Goal: Task Accomplishment & Management: Manage account settings

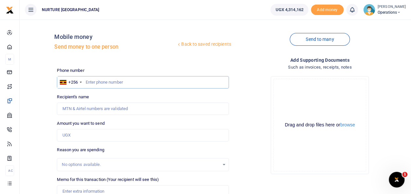
click at [108, 82] on input "text" at bounding box center [143, 82] width 172 height 12
type input "S"
type input "0783549510"
type input "Aloysius Mutesasira"
type input "0783549510"
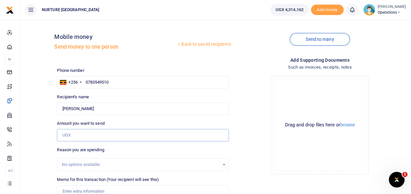
click at [73, 135] on input "Amount you want to send" at bounding box center [143, 135] width 172 height 12
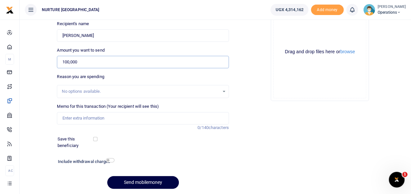
scroll to position [74, 0]
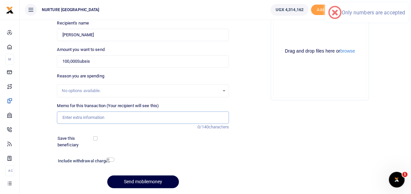
click at [83, 119] on input "Memo for this transaction (Your recipient will see this)" at bounding box center [143, 118] width 172 height 12
click at [209, 78] on div "Reason you are spending No options available." at bounding box center [143, 85] width 172 height 25
click at [99, 61] on input "100,000Subsis" at bounding box center [143, 61] width 172 height 12
type input "100,000"
click at [81, 117] on input "Memo for this transaction (Your recipient will see this)" at bounding box center [143, 118] width 172 height 12
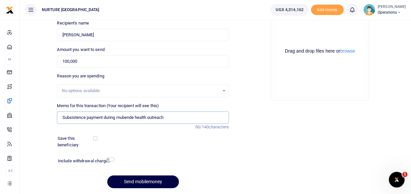
click at [126, 118] on input "Subsistence payment during mubende health outreach" at bounding box center [143, 118] width 172 height 12
type input "Subsistence payment during mubende health outreach"
click at [126, 127] on div "Memo for this transaction (Your recipient will see this) Subsistence payment du…" at bounding box center [142, 117] width 177 height 28
click at [107, 162] on input "checkbox" at bounding box center [110, 160] width 9 height 4
checkbox input "true"
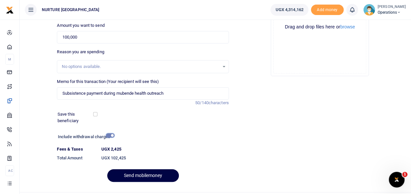
scroll to position [113, 0]
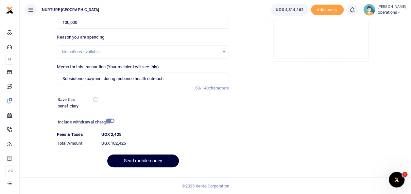
click at [131, 159] on button "Send mobilemoney" at bounding box center [143, 161] width 72 height 13
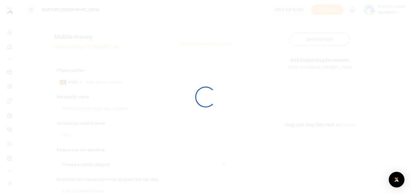
select select
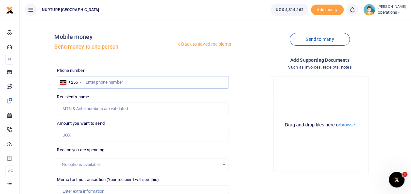
click at [100, 81] on input "text" at bounding box center [143, 82] width 172 height 12
type input "0"
type input "753066375"
click at [76, 131] on input "Amount you want to send" at bounding box center [143, 135] width 172 height 12
type input "100,000"
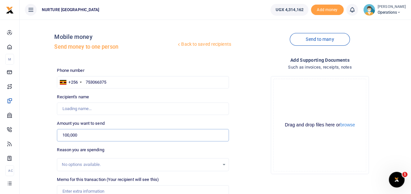
type input "[PERSON_NAME]"
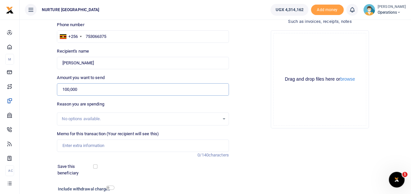
scroll to position [95, 0]
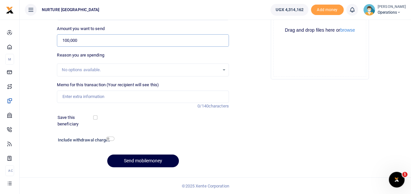
type input "100,000"
click at [73, 97] on input "Memo for this transaction (Your recipient will see this)" at bounding box center [143, 97] width 172 height 12
type input "Subsistence payment during mubende health outreach"
click at [102, 137] on div "Include withdrawal charges" at bounding box center [84, 141] width 59 height 10
click at [107, 136] on div "Include withdrawal charges" at bounding box center [84, 141] width 59 height 10
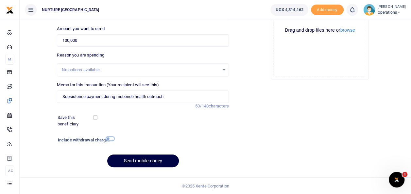
click at [109, 140] on input "checkbox" at bounding box center [110, 139] width 9 height 4
checkbox input "true"
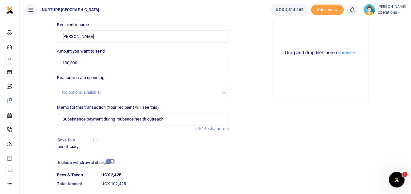
scroll to position [113, 0]
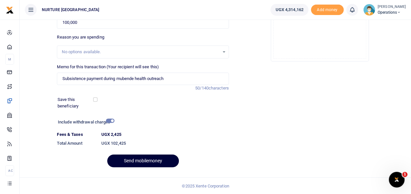
click at [127, 163] on button "Send mobilemoney" at bounding box center [143, 161] width 72 height 13
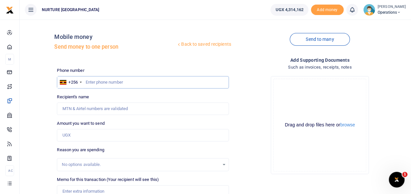
click at [91, 82] on input "text" at bounding box center [143, 82] width 172 height 12
type input "0752612624"
click at [81, 139] on input "Amount you want to send" at bounding box center [143, 135] width 172 height 12
type input "1"
type input "Florence Namuli"
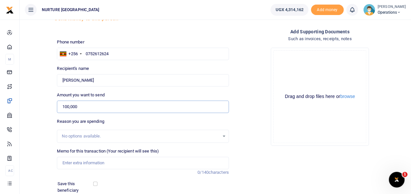
scroll to position [54, 0]
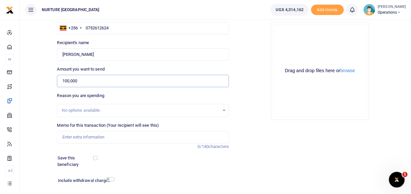
type input "100,000"
click at [88, 139] on input "Memo for this transaction (Your recipient will see this)" at bounding box center [143, 137] width 172 height 12
click at [92, 141] on input "Memo for this transaction (Your recipient will see this)" at bounding box center [143, 137] width 172 height 12
type input "Subsistence payment during mubende health outreach"
click at [108, 181] on h6 "Include withdrawal charges" at bounding box center [85, 180] width 54 height 5
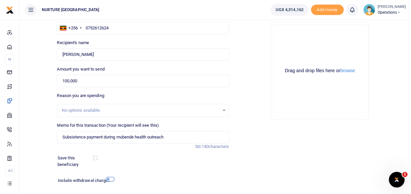
click at [109, 179] on input "checkbox" at bounding box center [110, 179] width 9 height 4
checkbox input "true"
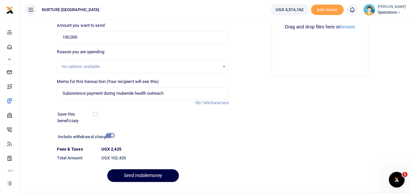
scroll to position [113, 0]
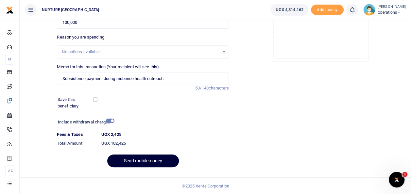
click at [136, 158] on button "Send mobilemoney" at bounding box center [143, 161] width 72 height 13
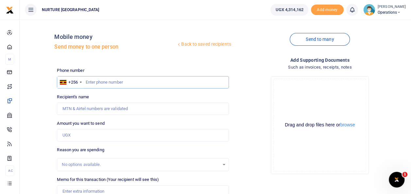
click at [103, 84] on input "text" at bounding box center [143, 82] width 172 height 12
type input "0781628249"
click at [93, 138] on input "Amount you want to send" at bounding box center [143, 135] width 172 height 12
type input "Wycliff Mark Sserunkuma"
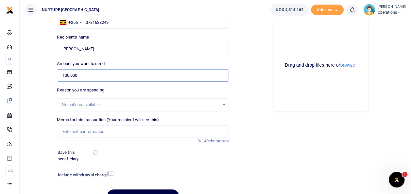
scroll to position [61, 0]
type input "100,000"
click at [125, 131] on input "Memo for this transaction (Your recipient will see this)" at bounding box center [143, 131] width 172 height 12
type input "Subsistence payment during mubende health outreach"
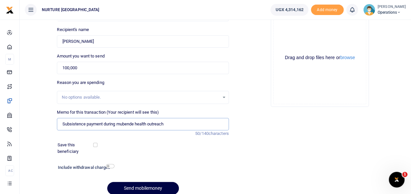
scroll to position [95, 0]
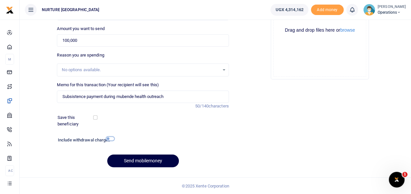
click at [110, 140] on input "checkbox" at bounding box center [110, 139] width 9 height 4
checkbox input "true"
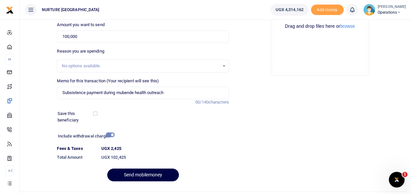
scroll to position [103, 0]
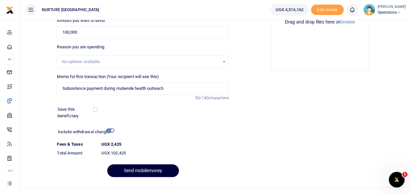
click at [163, 171] on button "Send mobilemoney" at bounding box center [143, 171] width 72 height 13
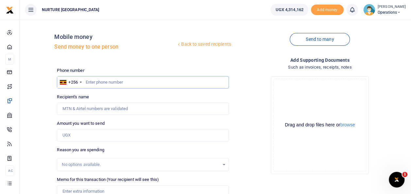
click at [150, 80] on input "text" at bounding box center [143, 82] width 172 height 12
type input "0774070890"
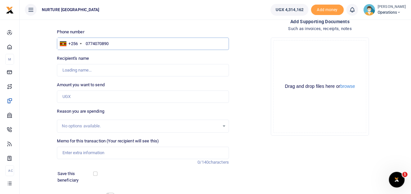
type input "Namawejje Sharlotte"
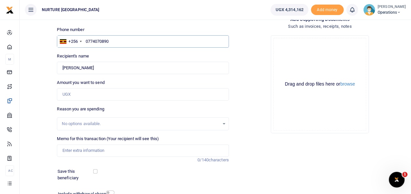
type input "0774070890"
click at [120, 92] on input "Amount you want to send" at bounding box center [143, 94] width 172 height 12
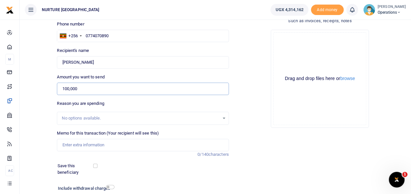
scroll to position [79, 0]
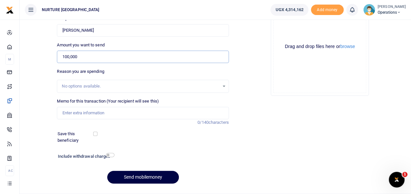
type input "100,000"
click at [118, 118] on input "Memo for this transaction (Your recipient will see this)" at bounding box center [143, 113] width 172 height 12
type input "Subsistence payment during mubende health outreach"
click at [113, 155] on input "checkbox" at bounding box center [110, 155] width 9 height 4
checkbox input "true"
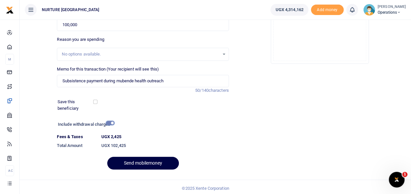
scroll to position [113, 0]
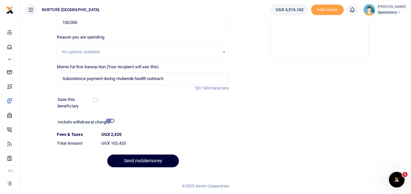
click at [153, 161] on button "Send mobilemoney" at bounding box center [143, 161] width 72 height 13
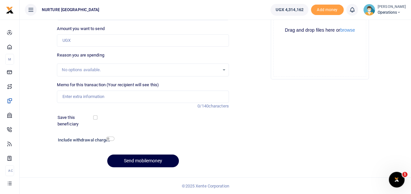
click at [264, 84] on div "Add supporting Documents Such as invoices, receipts, notes Drop your files here…" at bounding box center [320, 67] width 177 height 211
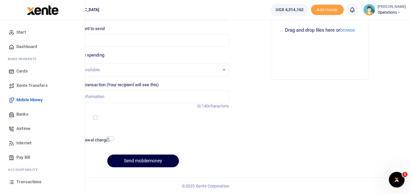
click at [29, 182] on span "Transactions" at bounding box center [28, 182] width 25 height 7
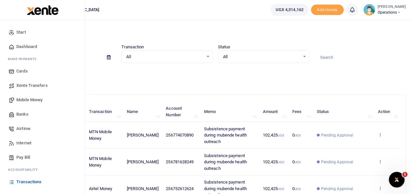
click at [43, 100] on span "Mobile Money" at bounding box center [29, 100] width 26 height 7
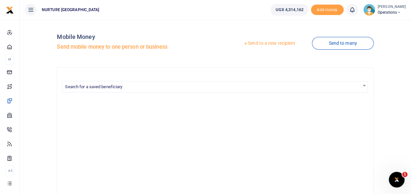
click at [268, 41] on link "Send to a new recipient" at bounding box center [269, 44] width 85 height 12
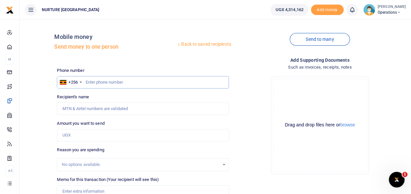
click at [112, 81] on input "text" at bounding box center [143, 82] width 172 height 12
type input "0777072992"
click at [114, 137] on input "Amount you want to send" at bounding box center [143, 135] width 172 height 12
type input "[PERSON_NAME]"
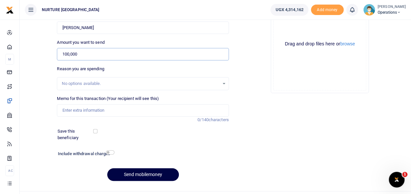
scroll to position [83, 0]
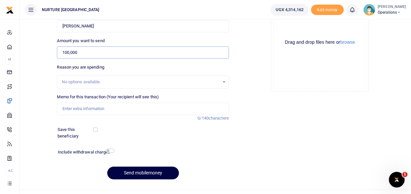
type input "100,000"
click at [123, 108] on input "Memo for this transaction (Your recipient will see this)" at bounding box center [143, 109] width 172 height 12
type input "Subsistence payment during mubende health outreach"
click at [112, 150] on input "checkbox" at bounding box center [110, 151] width 9 height 4
checkbox input "true"
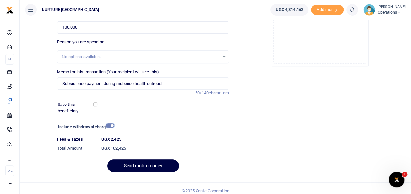
scroll to position [113, 0]
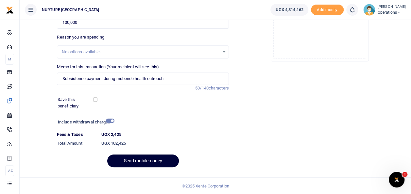
click at [151, 167] on button "Send mobilemoney" at bounding box center [143, 161] width 72 height 13
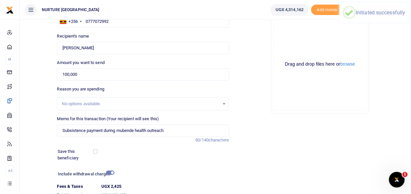
scroll to position [0, 0]
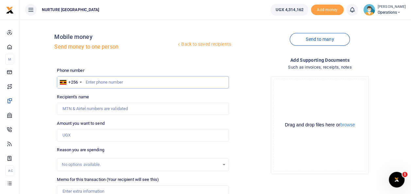
click at [124, 81] on input "text" at bounding box center [143, 82] width 172 height 12
type input "0700504854"
click at [105, 136] on input "Amount you want to send" at bounding box center [143, 135] width 172 height 12
type input "10,000"
type input "Peace Nakato"
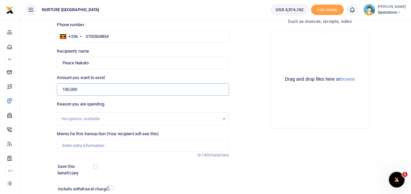
scroll to position [55, 0]
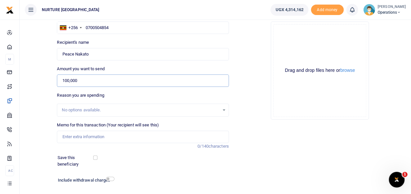
type input "100,000"
click at [148, 139] on input "Memo for this transaction (Your recipient will see this)" at bounding box center [143, 137] width 172 height 12
type input "Subsistence payment during mubende health outreach"
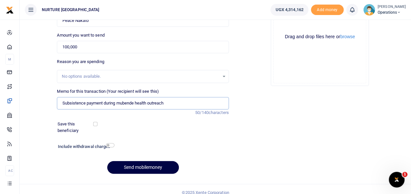
scroll to position [90, 0]
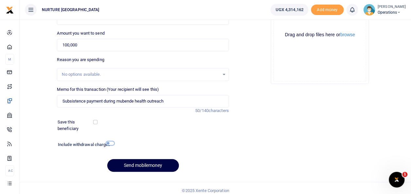
click at [109, 142] on input "checkbox" at bounding box center [110, 143] width 9 height 4
checkbox input "true"
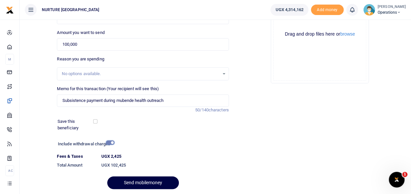
scroll to position [113, 0]
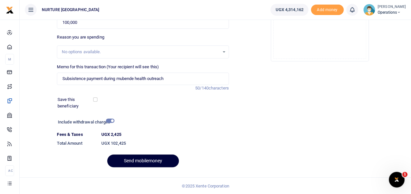
click at [146, 166] on button "Send mobilemoney" at bounding box center [143, 161] width 72 height 13
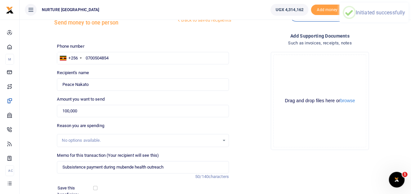
scroll to position [0, 0]
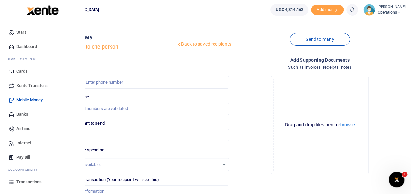
click at [29, 181] on span "Transactions" at bounding box center [28, 182] width 25 height 7
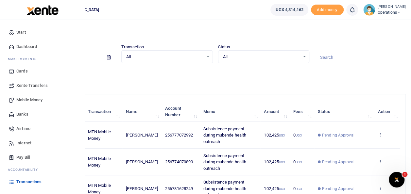
click at [41, 99] on span "Mobile Money" at bounding box center [29, 100] width 26 height 7
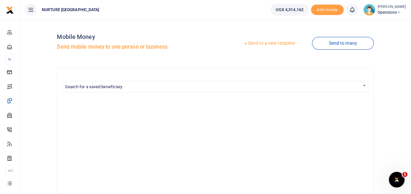
click at [271, 42] on link "Send to a new recipient" at bounding box center [269, 44] width 85 height 12
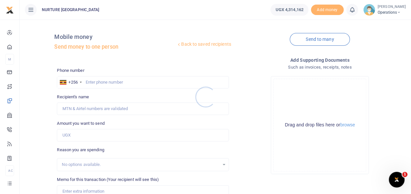
click at [116, 81] on div at bounding box center [205, 97] width 411 height 194
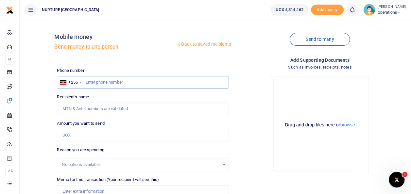
click at [107, 84] on input "text" at bounding box center [143, 82] width 172 height 12
type input "0703660236"
click at [96, 135] on input "Amount you want to send" at bounding box center [143, 135] width 172 height 12
type input "Fatuma Namatovu"
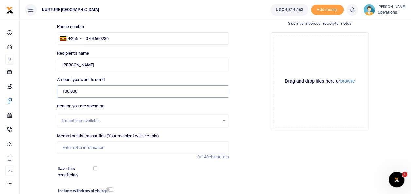
scroll to position [44, 0]
type input "100,000"
click at [120, 149] on input "Memo for this transaction (Your recipient will see this)" at bounding box center [143, 147] width 172 height 12
type input "Subsistence payment during mubende health outreach"
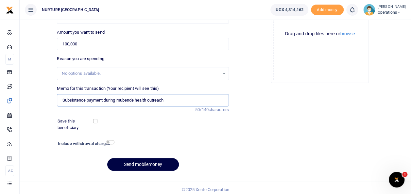
scroll to position [95, 0]
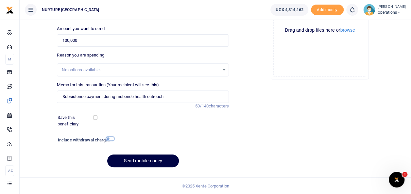
click at [113, 139] on input "checkbox" at bounding box center [110, 139] width 9 height 4
checkbox input "true"
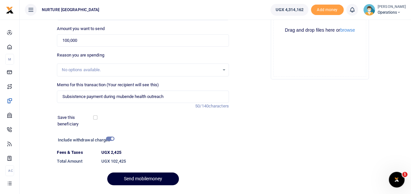
click at [150, 175] on button "Send mobilemoney" at bounding box center [143, 179] width 72 height 13
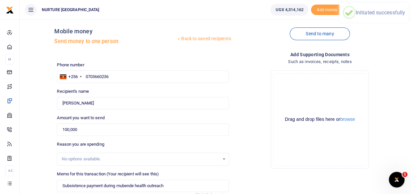
scroll to position [0, 0]
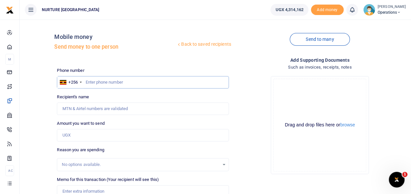
click at [122, 81] on input "text" at bounding box center [143, 82] width 172 height 12
type input "0777072992"
click at [110, 133] on input "Amount you want to send" at bounding box center [143, 135] width 172 height 12
type input "[PERSON_NAME]"
click at [79, 134] on input "10,000" at bounding box center [143, 135] width 172 height 12
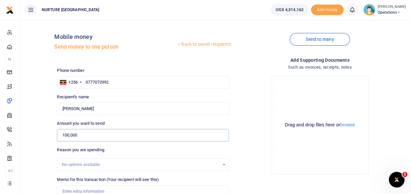
type input "100,000"
click at [91, 190] on input "Memo for this transaction (Your recipient will see this)" at bounding box center [143, 192] width 172 height 12
type input "M"
click at [112, 82] on input "0777072992" at bounding box center [143, 82] width 172 height 12
type input "07770729"
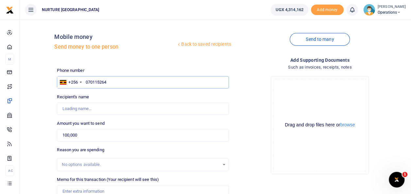
type input "0701152648"
type input "[PERSON_NAME]"
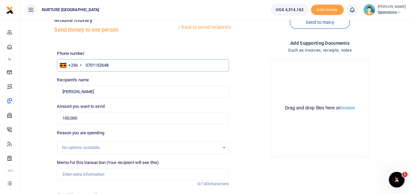
scroll to position [31, 0]
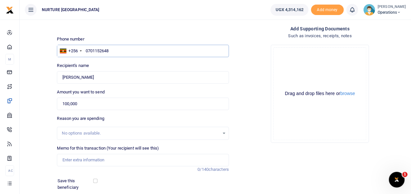
type input "0701152648"
click at [92, 161] on input "Memo for this transaction (Your recipient will see this)" at bounding box center [143, 160] width 172 height 12
type input "Subsistence payment during mubende health outreach"
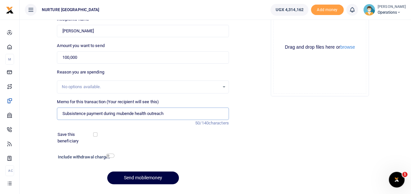
scroll to position [86, 0]
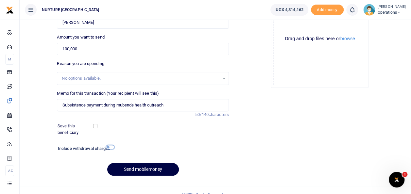
click at [110, 147] on input "checkbox" at bounding box center [110, 147] width 9 height 4
checkbox input "true"
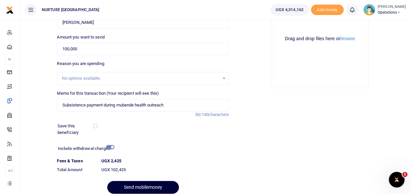
click at [131, 187] on button "Send mobilemoney" at bounding box center [143, 187] width 72 height 13
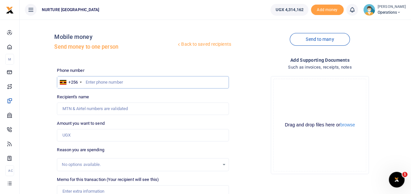
click at [105, 84] on input "text" at bounding box center [143, 82] width 172 height 12
type input "0777072992"
click at [102, 137] on input "Amount you want to send" at bounding box center [143, 135] width 172 height 12
type input "[PERSON_NAME]"
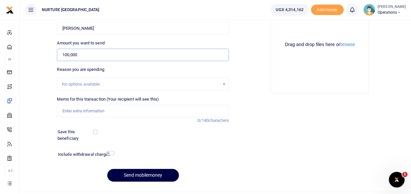
scroll to position [85, 0]
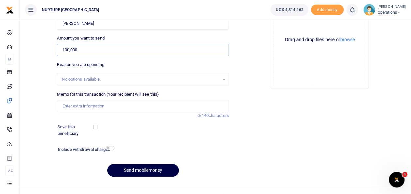
type input "100,000"
click at [112, 107] on input "Memo for this transaction (Your recipient will see this)" at bounding box center [143, 106] width 172 height 12
type input "Miscelleneous payment during mubende healthy outreac"
click at [111, 146] on input "checkbox" at bounding box center [110, 148] width 9 height 4
checkbox input "true"
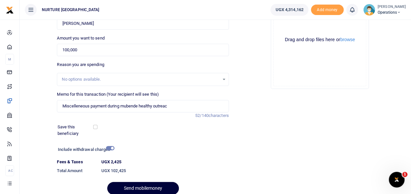
click at [138, 184] on button "Send mobilemoney" at bounding box center [143, 188] width 72 height 13
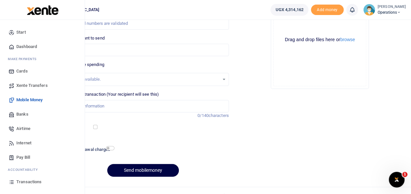
click at [27, 184] on span "Transactions" at bounding box center [28, 182] width 25 height 7
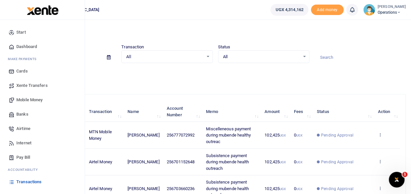
click at [38, 102] on span "Mobile Money" at bounding box center [29, 100] width 26 height 7
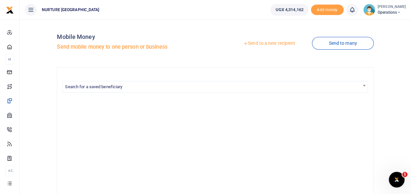
click at [268, 43] on link "Send to a new recipient" at bounding box center [269, 44] width 85 height 12
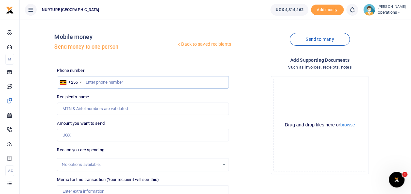
click at [102, 79] on input "text" at bounding box center [143, 82] width 172 height 12
type input "0753066375"
click at [79, 141] on input "Amount you want to send" at bounding box center [143, 135] width 172 height 12
type input "20,000"
type input "[PERSON_NAME]"
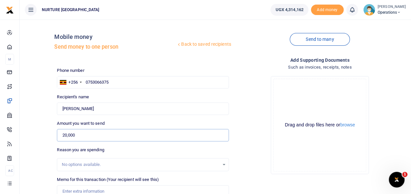
scroll to position [38, 0]
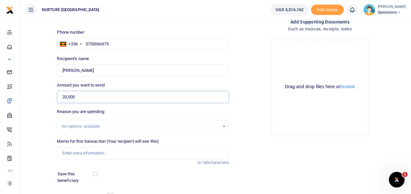
type input "20,000"
click at [131, 152] on input "Memo for this transaction (Your recipient will see this)" at bounding box center [143, 153] width 172 height 12
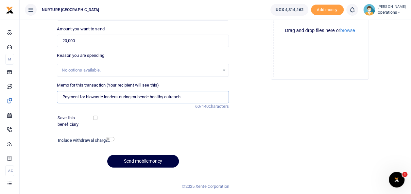
scroll to position [95, 0]
type input "Payment for biowaste loaders during mubende healthy outreach"
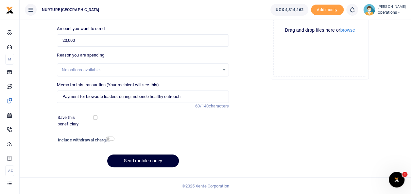
click at [151, 162] on button "Send mobilemoney" at bounding box center [143, 161] width 72 height 13
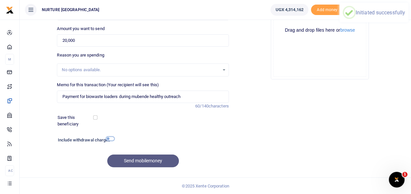
click at [110, 139] on input "checkbox" at bounding box center [110, 139] width 9 height 4
checkbox input "true"
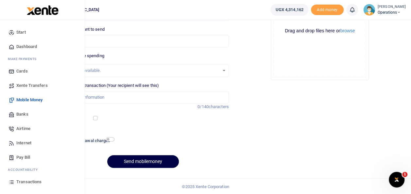
click at [29, 184] on span "Transactions" at bounding box center [28, 182] width 25 height 7
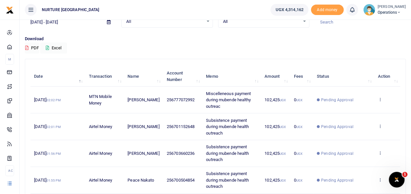
scroll to position [37, 0]
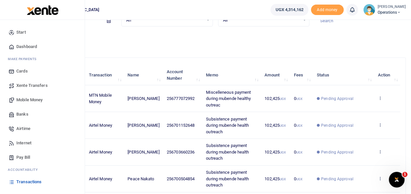
click at [28, 183] on span "Transactions" at bounding box center [28, 182] width 25 height 7
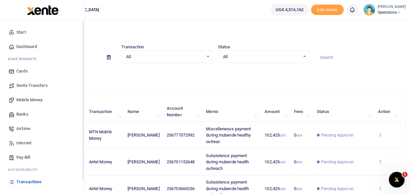
click at [27, 185] on span "Transactions" at bounding box center [28, 182] width 25 height 7
click at [39, 99] on span "Mobile Money" at bounding box center [29, 100] width 26 height 7
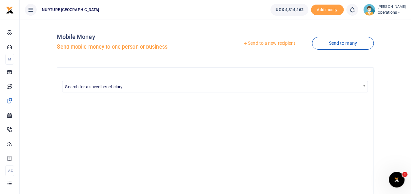
click at [264, 45] on link "Send to a new recipient" at bounding box center [269, 44] width 85 height 12
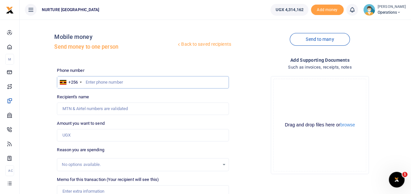
click at [102, 83] on input "text" at bounding box center [143, 82] width 172 height 12
type input "0753066375"
click at [81, 133] on input "Amount you want to send" at bounding box center [143, 135] width 172 height 12
type input "20"
type input "Stella Nangobi"
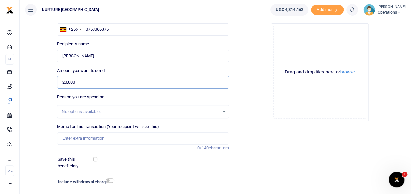
scroll to position [62, 0]
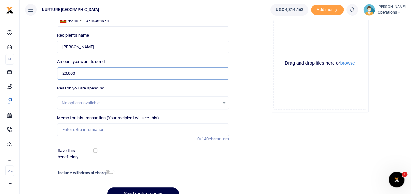
type input "20,000"
click at [136, 132] on input "Memo for this transaction (Your recipient will see this)" at bounding box center [143, 130] width 172 height 12
click at [115, 132] on input "Memo for this transaction (Your recipient will see this)" at bounding box center [143, 130] width 172 height 12
type input "Payment for biowaste loaders during mubende healthy outreach"
click at [111, 172] on input "checkbox" at bounding box center [110, 172] width 9 height 4
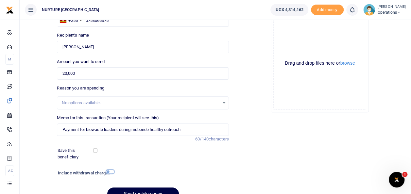
checkbox input "true"
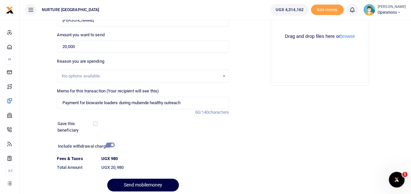
scroll to position [113, 0]
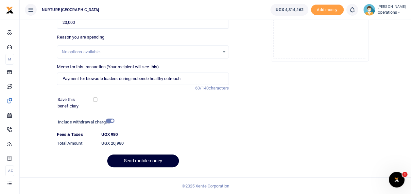
click at [151, 158] on button "Send mobilemoney" at bounding box center [143, 161] width 72 height 13
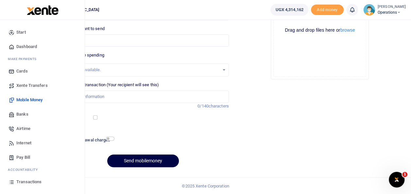
click at [22, 184] on span "Transactions" at bounding box center [28, 182] width 25 height 7
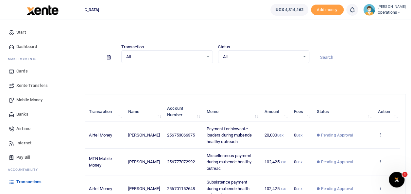
click at [37, 180] on span "Transactions" at bounding box center [28, 182] width 25 height 7
click at [24, 183] on span "Transactions" at bounding box center [28, 182] width 25 height 7
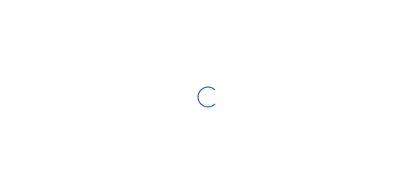
select select
type input "[DATE] - [DATE]"
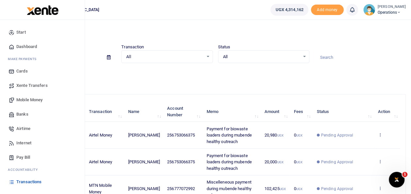
click at [27, 95] on link "Mobile Money" at bounding box center [42, 100] width 74 height 14
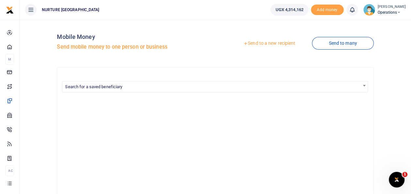
click at [274, 43] on link "Send to a new recipient" at bounding box center [269, 44] width 85 height 12
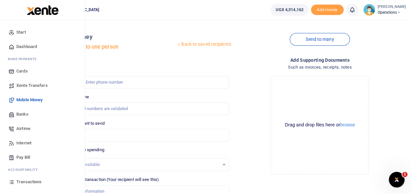
click at [28, 129] on span "Airtime" at bounding box center [23, 129] width 14 height 7
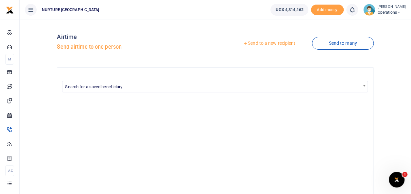
click at [272, 42] on link "Send to a new recipient" at bounding box center [269, 44] width 85 height 12
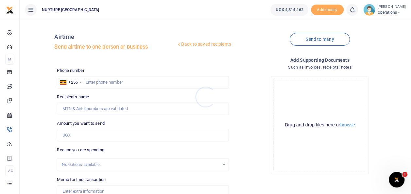
click at [110, 83] on div at bounding box center [205, 97] width 411 height 194
click at [106, 83] on input "text" at bounding box center [143, 82] width 172 height 12
type input "0777719907"
type input "[PERSON_NAME]"
type input "0777719907"
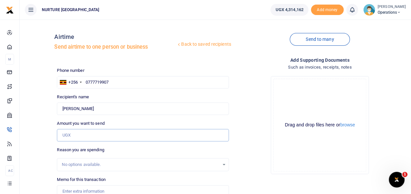
click at [88, 133] on input "Amount you want to send" at bounding box center [143, 135] width 172 height 12
type input "50,000"
click at [89, 194] on input "Memo for this transaction" at bounding box center [143, 192] width 172 height 12
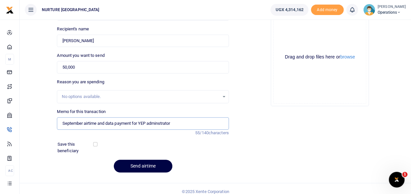
scroll to position [70, 0]
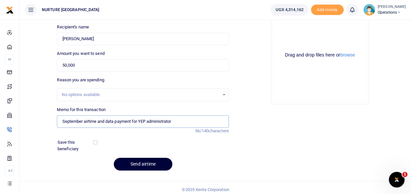
type input "September airtime and data payment for YEP administrator"
click at [143, 162] on button "Send airtime" at bounding box center [143, 164] width 59 height 13
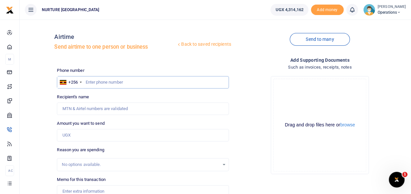
click at [102, 85] on input "text" at bounding box center [143, 82] width 172 height 12
type input "0750529509"
type input "Grace Ssemwogerere"
type input "0750529509"
click at [76, 136] on input "Amount you want to send" at bounding box center [143, 135] width 172 height 12
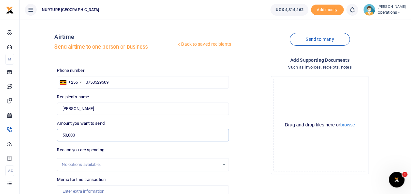
scroll to position [50, 0]
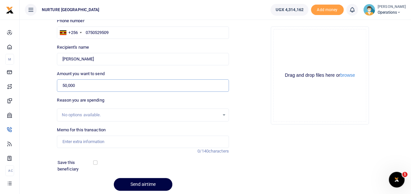
type input "50,000"
click at [105, 140] on input "Memo for this transaction" at bounding box center [143, 142] width 172 height 12
type input "September airtime and data payment for YEP administrator"
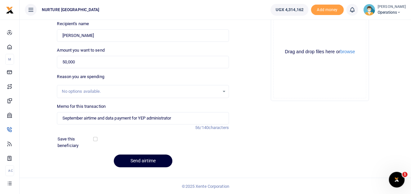
click at [145, 162] on button "Send airtime" at bounding box center [143, 161] width 59 height 13
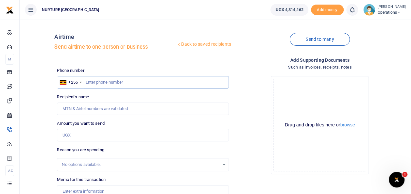
click at [107, 82] on input "text" at bounding box center [143, 82] width 172 height 12
type input "0777841357"
click at [98, 136] on input "Amount you want to send" at bounding box center [143, 135] width 172 height 12
type input "[PERSON_NAME]"
type input "6"
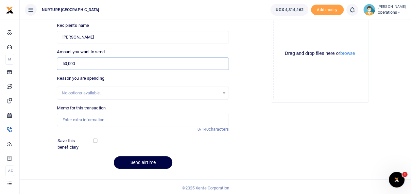
scroll to position [73, 0]
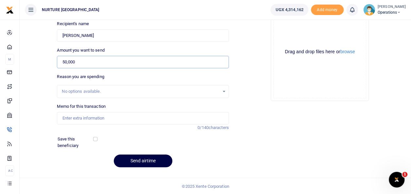
type input "50,000"
click at [123, 119] on input "Memo for this transaction" at bounding box center [143, 118] width 172 height 12
type input "September airtime and data payment for YEP administrator"
click at [147, 164] on button "Send airtime" at bounding box center [143, 161] width 59 height 13
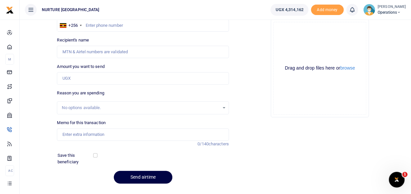
scroll to position [73, 0]
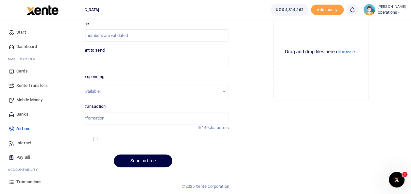
click at [22, 182] on span "Transactions" at bounding box center [28, 182] width 25 height 7
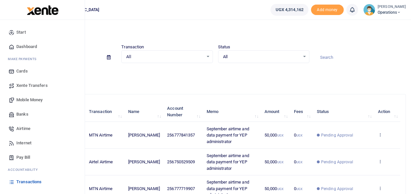
click at [37, 100] on span "Mobile Money" at bounding box center [29, 100] width 26 height 7
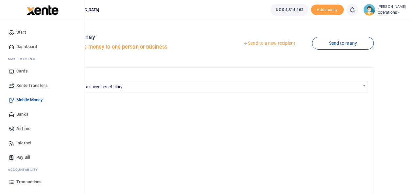
click at [33, 179] on span "Transactions" at bounding box center [28, 182] width 25 height 7
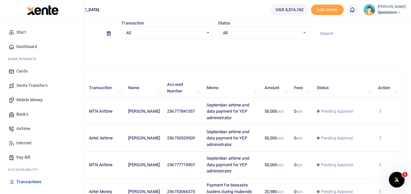
click at [29, 128] on span "Airtime" at bounding box center [23, 129] width 14 height 7
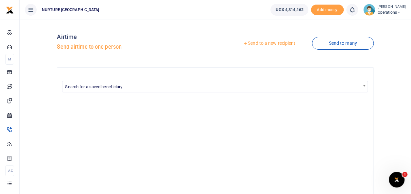
click at [271, 42] on link "Send to a new recipient" at bounding box center [269, 44] width 85 height 12
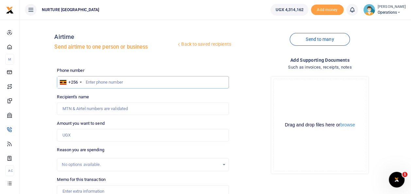
click at [106, 80] on input "text" at bounding box center [143, 82] width 172 height 12
type input "0708175503"
click at [105, 136] on input "Amount you want to send" at bounding box center [143, 135] width 172 height 12
type input "50,000"
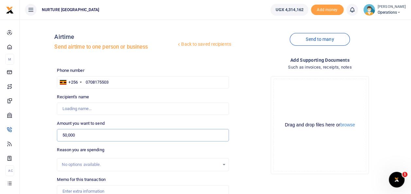
type input "Bob Katimbo"
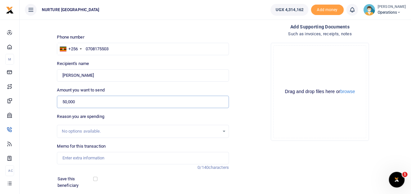
scroll to position [38, 0]
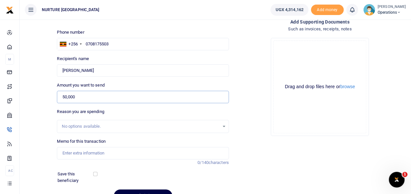
type input "50,000"
click at [121, 154] on input "Memo for this transaction" at bounding box center [143, 153] width 172 height 12
type input "September airtime and data payment for YEP administrator"
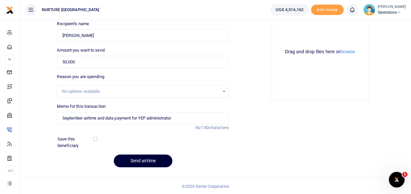
click at [137, 161] on button "Send airtime" at bounding box center [143, 161] width 59 height 13
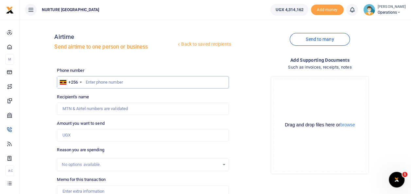
click at [124, 84] on input "text" at bounding box center [143, 82] width 172 height 12
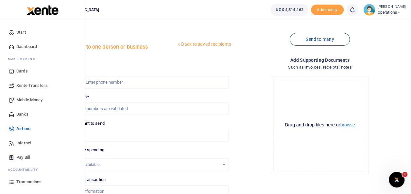
click at [33, 181] on span "Transactions" at bounding box center [28, 182] width 25 height 7
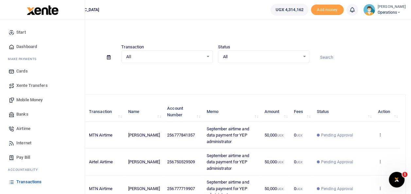
click at [25, 181] on span "Transactions" at bounding box center [28, 182] width 25 height 7
click at [28, 129] on span "Airtime" at bounding box center [23, 129] width 14 height 7
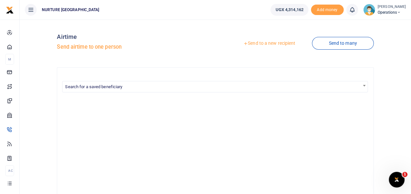
click at [258, 44] on link "Send to a new recipient" at bounding box center [269, 44] width 85 height 12
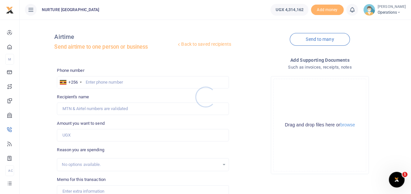
click at [108, 81] on div at bounding box center [205, 97] width 411 height 194
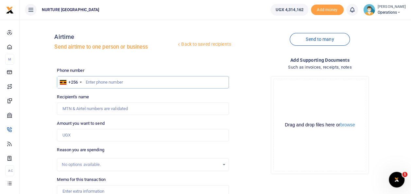
click at [104, 82] on input "text" at bounding box center [143, 82] width 172 height 12
type input "0751091043"
click at [81, 135] on input "Amount you want to send" at bounding box center [143, 135] width 172 height 12
type input "[PERSON_NAME]"
type input "10,000"
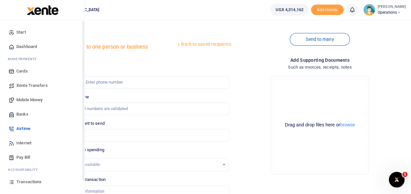
click at [27, 185] on span "Transactions" at bounding box center [28, 182] width 25 height 7
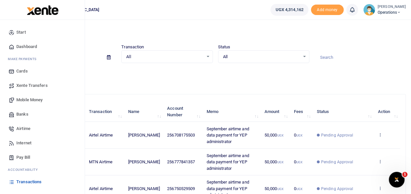
click at [31, 181] on span "Transactions" at bounding box center [28, 182] width 25 height 7
click at [28, 182] on span "Transactions" at bounding box center [28, 182] width 25 height 7
click at [21, 181] on span "Transactions" at bounding box center [28, 182] width 25 height 7
click at [23, 129] on span "Airtime" at bounding box center [23, 129] width 14 height 7
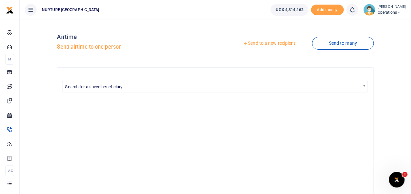
click at [271, 46] on link "Send to a new recipient" at bounding box center [269, 44] width 85 height 12
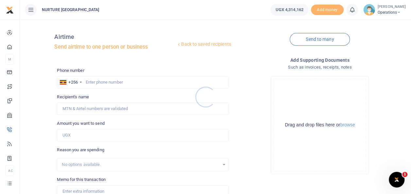
click at [113, 83] on div at bounding box center [205, 97] width 411 height 194
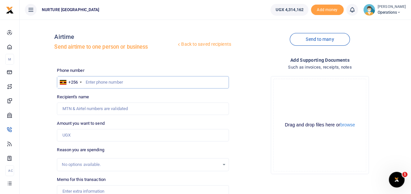
click at [114, 81] on input "text" at bounding box center [143, 82] width 172 height 12
type input "0"
type input "75"
click at [93, 189] on input "Memo for this transaction" at bounding box center [143, 192] width 172 height 12
type input "10"
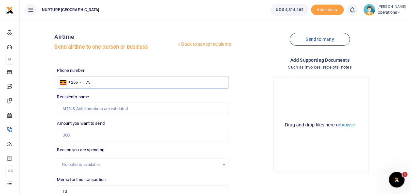
click at [93, 82] on input "75" at bounding box center [143, 82] width 172 height 12
click at [99, 81] on input "7510" at bounding box center [143, 82] width 172 height 12
type input "751091043"
click at [86, 134] on input "Amount you want to send" at bounding box center [143, 135] width 172 height 12
type input "[PERSON_NAME]"
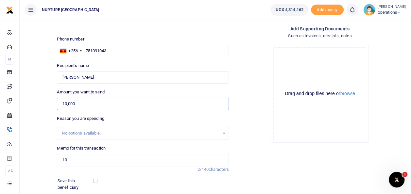
scroll to position [73, 0]
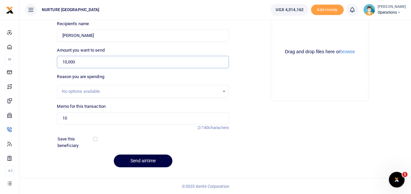
type input "10,000"
click at [81, 115] on input "10" at bounding box center [143, 118] width 172 height 12
type input "1"
type input "September airtime and data payment for YEP administrator"
click at [151, 157] on button "Send airtime" at bounding box center [143, 161] width 59 height 13
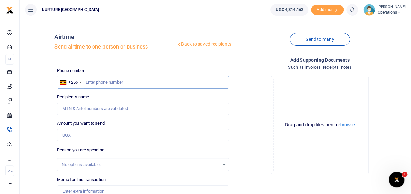
click at [98, 82] on input "text" at bounding box center [143, 82] width 172 height 12
type input "0705612183"
click at [98, 135] on input "Amount you want to send" at bounding box center [143, 135] width 172 height 12
type input "80,000"
type input "Martha Mbeiza"
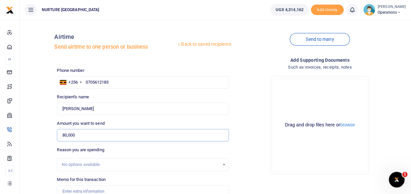
scroll to position [26, 0]
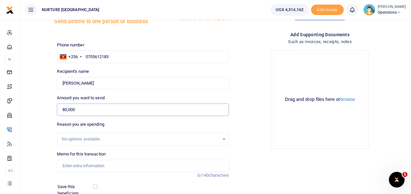
type input "80,000"
click at [84, 164] on input "Memo for this transaction" at bounding box center [143, 166] width 172 height 12
click at [99, 168] on input "Memo for this transaction" at bounding box center [143, 166] width 172 height 12
type input "Payment for airtime and data for finance and administartion department [DATE]"
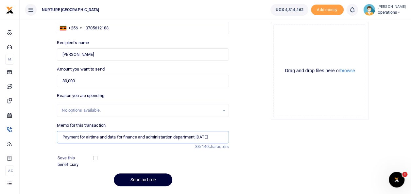
scroll to position [53, 0]
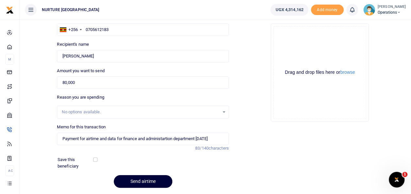
click at [151, 180] on button "Send airtime" at bounding box center [143, 181] width 59 height 13
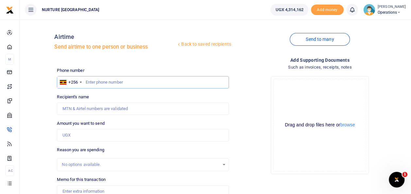
click at [112, 85] on input "text" at bounding box center [143, 82] width 172 height 12
type input "0705770330"
click at [79, 133] on input "Amount you want to send" at bounding box center [143, 135] width 172 height 12
type input "4"
type input "Fahad Mutyaba"
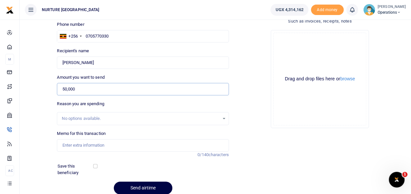
scroll to position [46, 0]
type input "50,000"
click at [80, 143] on input "Memo for this transaction" at bounding box center [143, 145] width 172 height 12
type input "Payment for airtime and data for finance and administartion department october …"
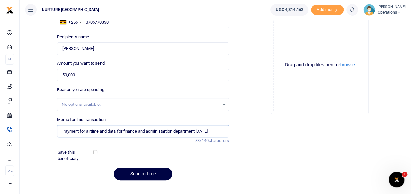
scroll to position [73, 0]
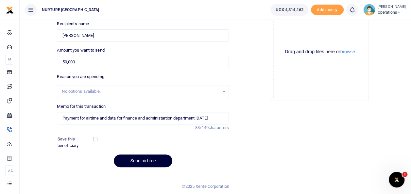
click at [147, 164] on button "Send airtime" at bounding box center [143, 161] width 59 height 13
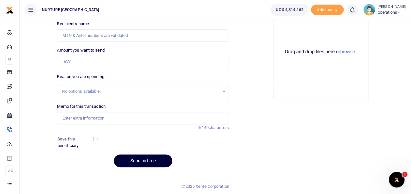
click at [147, 164] on button "Send airtime" at bounding box center [143, 161] width 59 height 13
click at [249, 58] on div "Drop your files here Drag and drop files here or browse Powered by Uppy" at bounding box center [320, 52] width 172 height 109
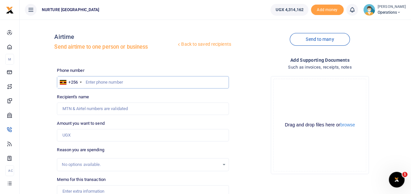
click at [122, 85] on input "text" at bounding box center [143, 82] width 172 height 12
type input "0709071341"
click at [84, 135] on input "Amount you want to send" at bounding box center [143, 135] width 172 height 12
type input "Titus Keeya"
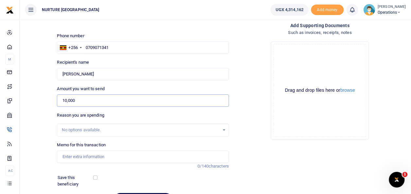
scroll to position [73, 0]
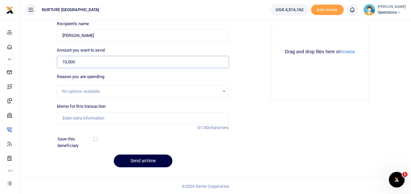
type input "10,000"
click at [81, 115] on input "Memo for this transaction" at bounding box center [143, 118] width 172 height 12
type input "S"
type input "October aitime payment for YSE support team"
click at [138, 151] on div "Phone number +256 Uganda +256 0709071341 Phone is required. Recipient's name Fo…" at bounding box center [142, 83] width 177 height 179
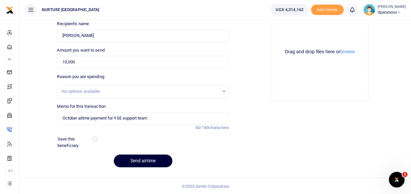
click at [139, 159] on button "Send airtime" at bounding box center [143, 161] width 59 height 13
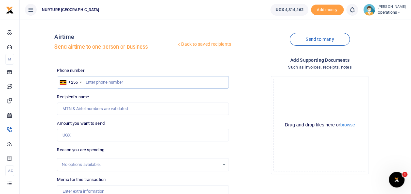
click at [111, 82] on input "text" at bounding box center [143, 82] width 172 height 12
type input "0756628553"
click at [89, 132] on input "Amount you want to send" at bounding box center [143, 135] width 172 height 12
type input "20,000"
type input "[PERSON_NAME]"
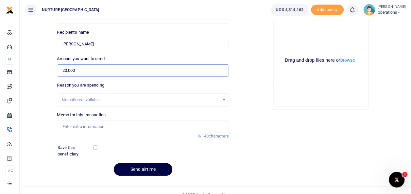
scroll to position [73, 0]
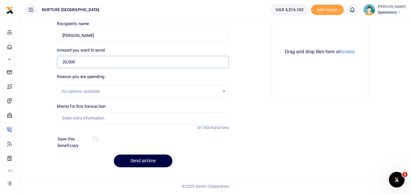
type input "20,000"
click at [93, 117] on input "Memo for this transaction" at bounding box center [143, 118] width 172 height 12
type input "October aitime payment for YSE support team"
click at [142, 157] on button "Send airtime" at bounding box center [143, 161] width 59 height 13
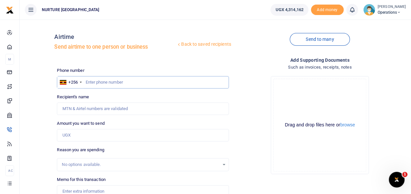
click at [119, 82] on input "text" at bounding box center [143, 82] width 172 height 12
type input "0702618920"
click at [94, 139] on input "Amount you want to send" at bounding box center [143, 135] width 172 height 12
type input "2"
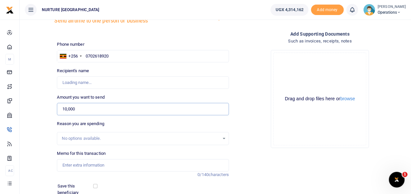
scroll to position [28, 0]
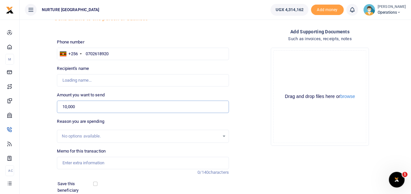
type input "10,000"
click at [81, 162] on input "Memo for this transaction" at bounding box center [143, 163] width 172 height 12
type input "[PERSON_NAME]"
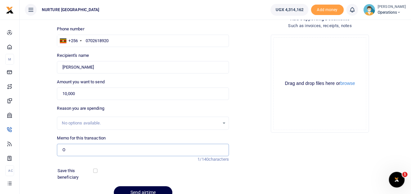
scroll to position [52, 0]
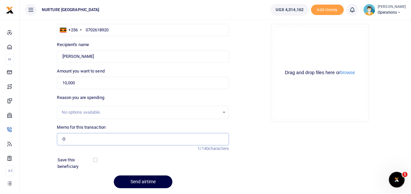
click at [71, 144] on input "O" at bounding box center [143, 139] width 172 height 12
type input "October aitime payment for YSE support team"
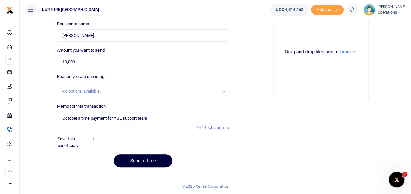
click at [143, 155] on button "Send airtime" at bounding box center [143, 161] width 59 height 13
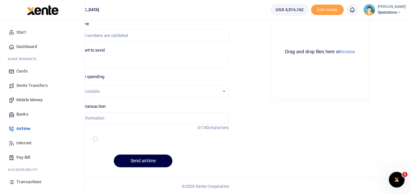
click at [28, 184] on span "Transactions" at bounding box center [28, 182] width 25 height 7
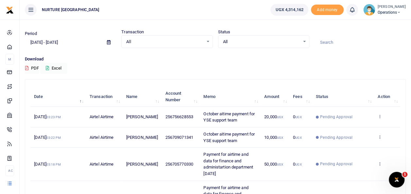
scroll to position [13, 0]
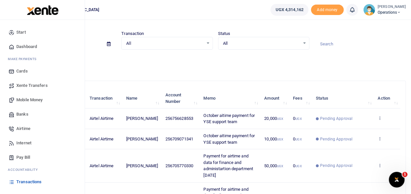
click at [26, 127] on span "Airtime" at bounding box center [23, 129] width 14 height 7
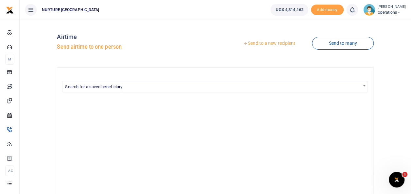
click at [258, 39] on link "Send to a new recipient" at bounding box center [269, 44] width 85 height 12
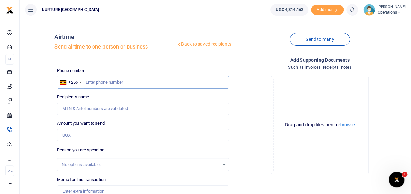
click at [107, 82] on input "text" at bounding box center [143, 82] width 172 height 12
type input "0743994152"
click at [94, 138] on input "1" at bounding box center [143, 135] width 172 height 12
type input "100,000"
type input "Charity Nandera"
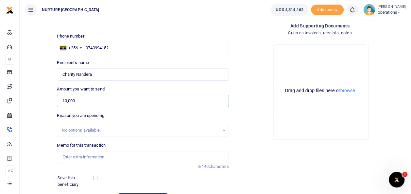
scroll to position [36, 0]
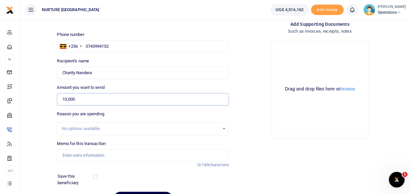
type input "10,000"
click at [86, 156] on input "Memo for this transaction" at bounding box center [143, 156] width 172 height 12
click at [98, 156] on input "Memo for this transaction" at bounding box center [143, 156] width 172 height 12
click at [111, 156] on input "Memo for this transaction" at bounding box center [143, 156] width 172 height 12
type input "October aitime payment for YSE support team"
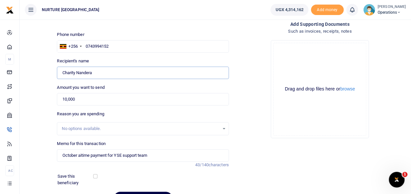
click at [100, 73] on input "Found" at bounding box center [143, 73] width 172 height 12
type input "C"
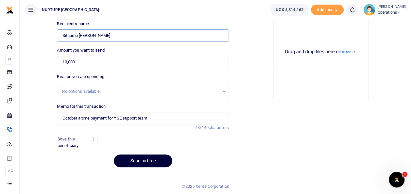
type input "Situuma [PERSON_NAME]"
click at [149, 160] on button "Send airtime" at bounding box center [143, 161] width 59 height 13
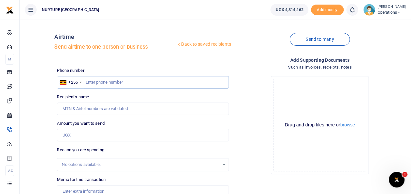
click at [113, 83] on input "text" at bounding box center [143, 82] width 172 height 12
type input "0750915992"
click at [91, 138] on input "Amount you want to send" at bounding box center [143, 135] width 172 height 12
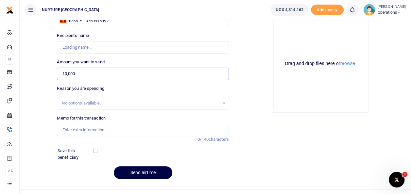
scroll to position [64, 0]
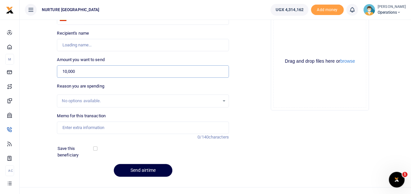
type input "10,000"
click at [89, 126] on input "Memo for this transaction" at bounding box center [143, 128] width 172 height 12
type input "October aitime payment for YSE support team"
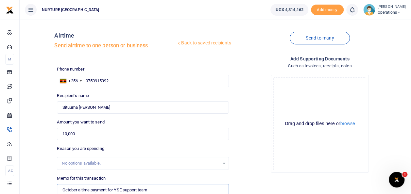
scroll to position [0, 0]
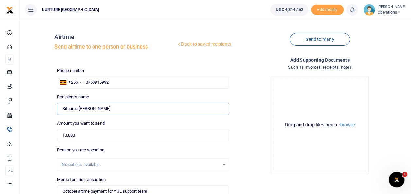
click at [109, 110] on input "Situuma Collins" at bounding box center [143, 109] width 172 height 12
type input "S"
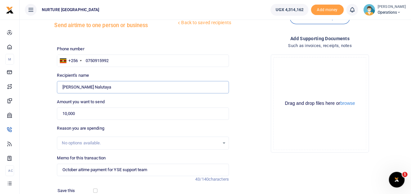
scroll to position [73, 0]
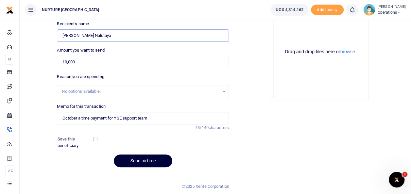
type input "Parvin Nalutaya"
click at [143, 162] on button "Send airtime" at bounding box center [143, 161] width 59 height 13
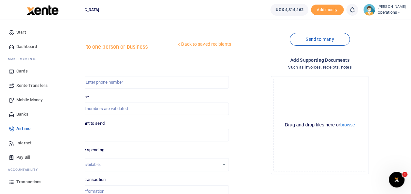
click at [35, 103] on link "Mobile Money" at bounding box center [42, 100] width 74 height 14
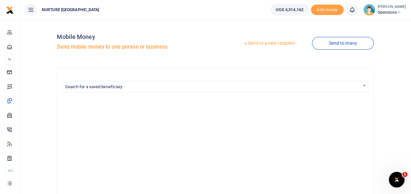
click at [264, 42] on link "Send to a new recipient" at bounding box center [269, 44] width 85 height 12
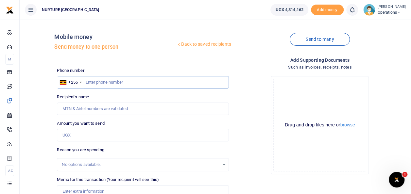
click at [111, 82] on input "text" at bounding box center [143, 82] width 172 height 12
drag, startPoint x: 111, startPoint y: 82, endPoint x: 99, endPoint y: 67, distance: 19.3
click at [99, 67] on div "Phone number +256 Uganda +256 Phone is required." at bounding box center [143, 77] width 172 height 21
paste input "0772982740"
type input "0772982740"
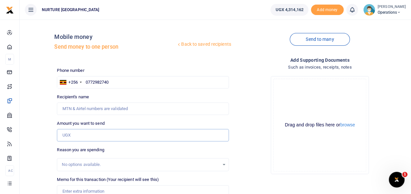
click at [80, 135] on input "Amount you want to send" at bounding box center [143, 135] width 172 height 12
click at [80, 135] on input "100,000" at bounding box center [143, 135] width 172 height 12
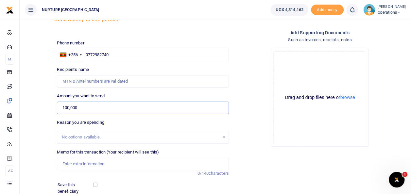
scroll to position [28, 0]
type input "100,000"
click at [83, 165] on input "Memo for this transaction (Your recipient will see this)" at bounding box center [143, 163] width 172 height 12
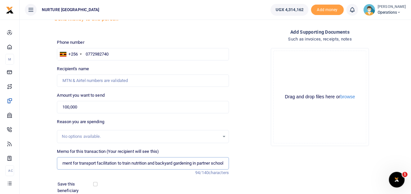
scroll to position [0, 12]
click at [195, 164] on input "Payment for transport facilitation to train nutrition and backyard gardening in…" at bounding box center [143, 163] width 172 height 12
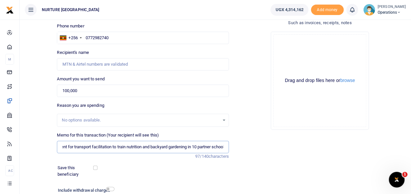
scroll to position [52, 0]
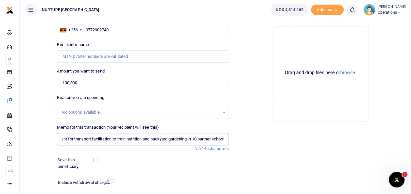
type input "Payment for transport facilitation to train nutrition and backyard gardening in…"
click at [112, 180] on input "checkbox" at bounding box center [110, 181] width 9 height 4
checkbox input "true"
click at [117, 56] on input "Recipient's name" at bounding box center [143, 56] width 172 height 12
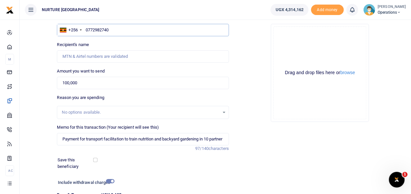
click at [114, 31] on input "0772982740" at bounding box center [143, 30] width 172 height 12
type input "0"
type input "0772982740"
type input "Moses Nuwagaba"
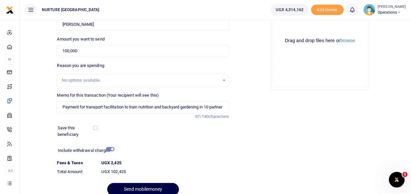
scroll to position [113, 0]
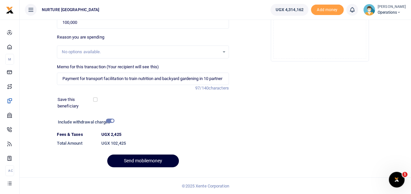
type input "0772982740"
click at [137, 159] on button "Send mobilemoney" at bounding box center [143, 161] width 72 height 13
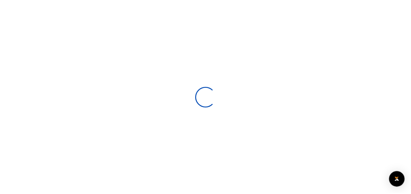
scroll to position [95, 0]
select select
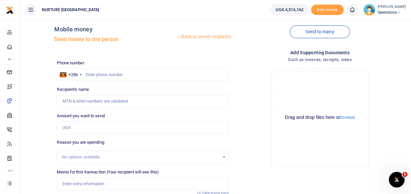
scroll to position [0, 0]
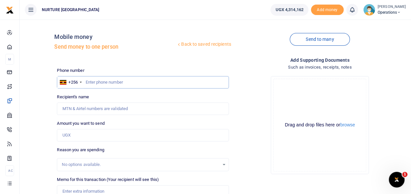
click at [96, 81] on input "text" at bounding box center [143, 82] width 172 height 12
paste input "751549984"
type input "751549984"
click at [79, 137] on input "Amount you want to send" at bounding box center [143, 135] width 172 height 12
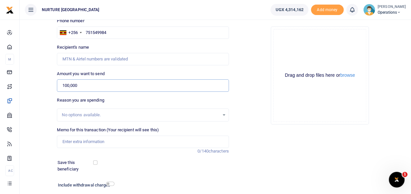
scroll to position [64, 0]
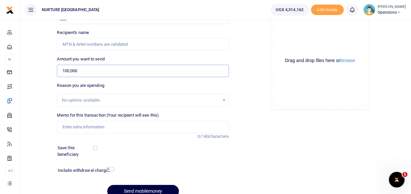
type input "100,000"
click at [89, 123] on input "Memo for this transaction (Your recipient will see this)" at bounding box center [143, 127] width 172 height 12
type input "Payment for transport facilitation to train nutrition and backyard gardening in…"
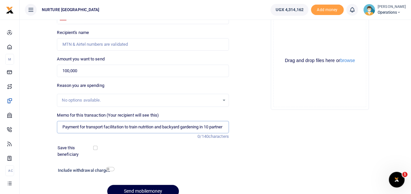
type input "[PERSON_NAME]"
click at [109, 171] on input "checkbox" at bounding box center [110, 169] width 9 height 4
checkbox input "true"
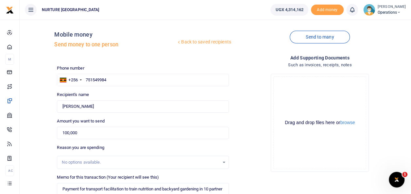
scroll to position [0, 0]
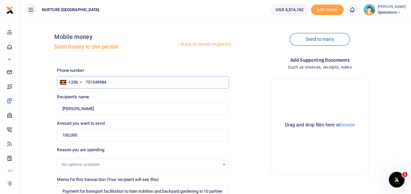
click at [109, 81] on input "751549984" at bounding box center [143, 82] width 172 height 12
type input "7"
type input "751549984"
click at [102, 111] on input "[PERSON_NAME]" at bounding box center [143, 109] width 172 height 12
type input "M"
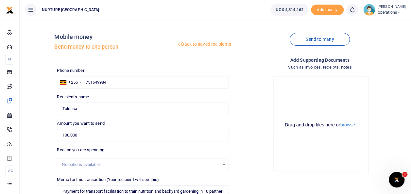
click at [158, 146] on div "Phone number +256 Uganda +256 751549984 Phone is required. Recipient's name Fou…" at bounding box center [142, 176] width 177 height 218
click at [80, 105] on input "Found" at bounding box center [143, 109] width 172 height 12
type input "T"
click at [112, 83] on input "751549984" at bounding box center [143, 82] width 172 height 12
type input "7"
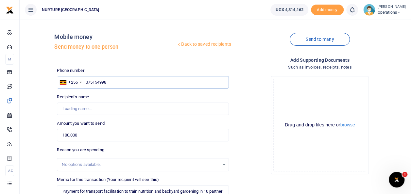
type input "0751549984"
type input "Tolofisa Nalubega"
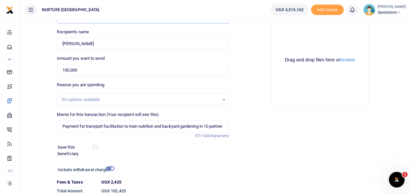
scroll to position [113, 0]
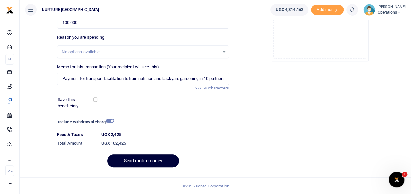
type input "0751549984"
click at [154, 163] on button "Send mobilemoney" at bounding box center [143, 161] width 72 height 13
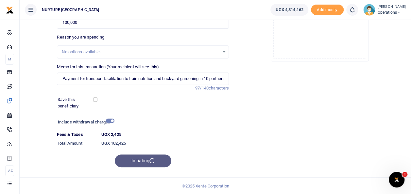
click at [154, 163] on div "Initiating" at bounding box center [143, 161] width 172 height 13
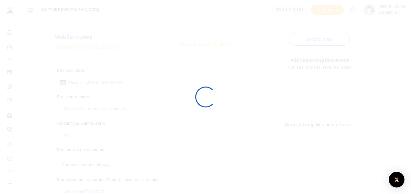
select select
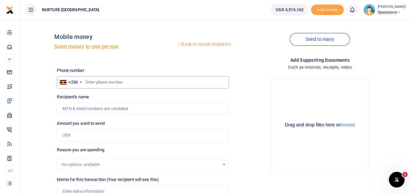
click at [110, 83] on input "text" at bounding box center [143, 82] width 172 height 12
paste input "787922209"
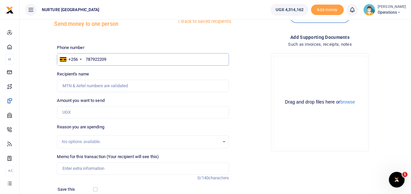
scroll to position [25, 0]
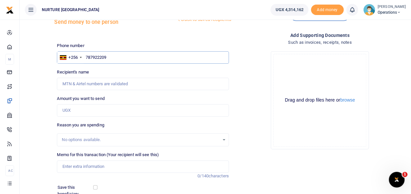
type input "787922209"
click at [81, 107] on input "Amount you want to send" at bounding box center [143, 110] width 172 height 12
type input "100,000"
click at [82, 165] on input "Memo for this transaction (Your recipient will see this)" at bounding box center [143, 167] width 172 height 12
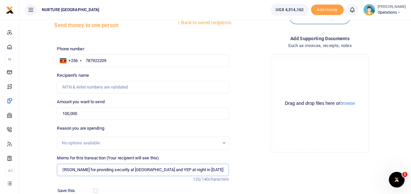
scroll to position [21, 0]
type input "Payment to [GEOGRAPHIC_DATA] [PERSON_NAME] for providing security at [GEOGRAPHI…"
click at [86, 61] on input "787922209" at bounding box center [143, 61] width 172 height 12
type input "Ronald Bumpenje"
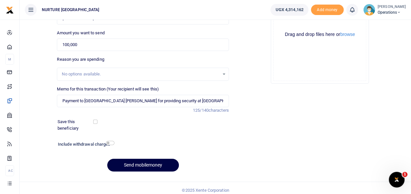
scroll to position [95, 0]
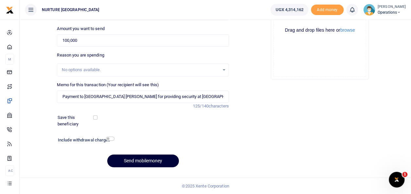
click at [134, 162] on button "Send mobilemoney" at bounding box center [143, 161] width 72 height 13
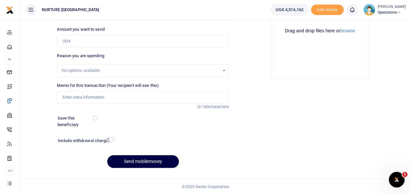
scroll to position [30, 0]
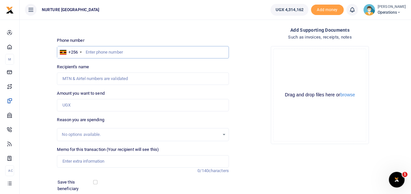
click at [87, 50] on input "text" at bounding box center [143, 52] width 172 height 12
paste input "782383599"
type input "782383599"
click at [85, 50] on input "782383599" at bounding box center [143, 52] width 172 height 12
type input "Frank Ssendyowa Lukyamuzi"
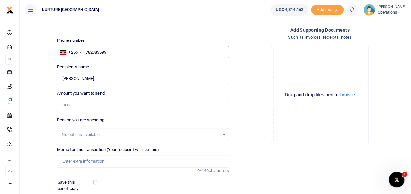
type input "782383599"
click at [91, 105] on input "Amount you want to send" at bounding box center [143, 105] width 172 height 12
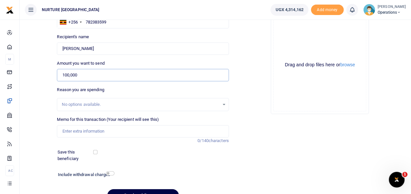
scroll to position [67, 0]
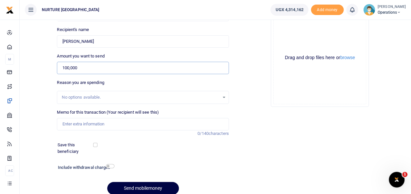
type input "100,000"
click at [92, 120] on input "Memo for this transaction (Your recipient will see this)" at bounding box center [143, 124] width 172 height 12
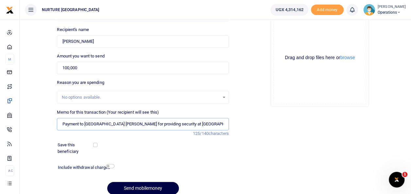
click at [127, 123] on input "Payment to LDU Nansana East11B ward for providing security at Nurture Africa he…" at bounding box center [143, 124] width 172 height 12
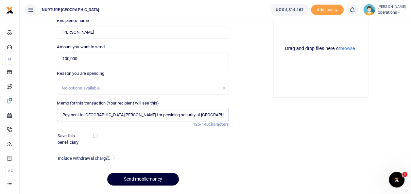
type input "Payment to LDU Nansana West 1A ward for providing security at Nurture Africa he…"
click at [154, 182] on button "Send mobilemoney" at bounding box center [143, 179] width 72 height 13
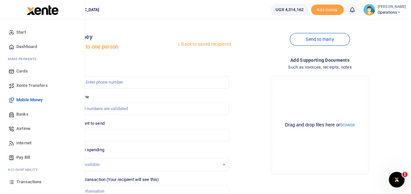
click at [25, 142] on span "Internet" at bounding box center [23, 143] width 15 height 7
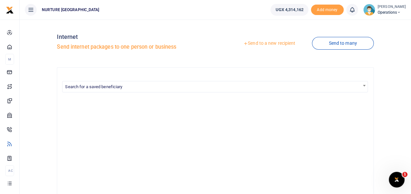
click at [268, 45] on link "Send to a new recipient" at bounding box center [269, 44] width 85 height 12
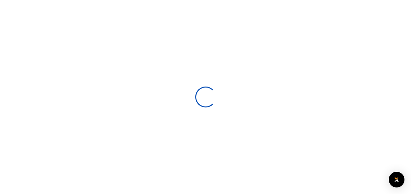
select select
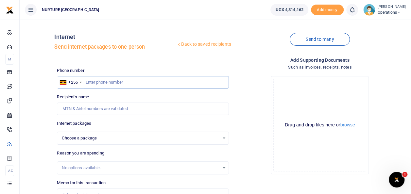
click at [111, 80] on input "text" at bounding box center [143, 82] width 172 height 12
paste input "789767138"
click at [86, 81] on input "789767138" at bounding box center [143, 82] width 172 height 12
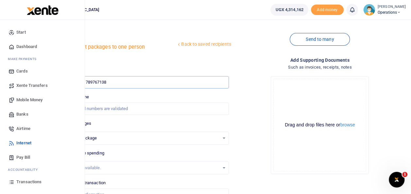
type input "789767138"
click at [29, 127] on span "Airtime" at bounding box center [23, 129] width 14 height 7
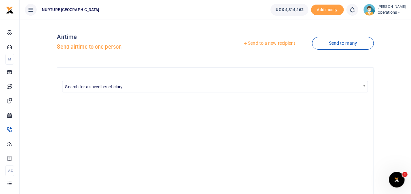
click at [264, 42] on link "Send to a new recipient" at bounding box center [269, 44] width 85 height 12
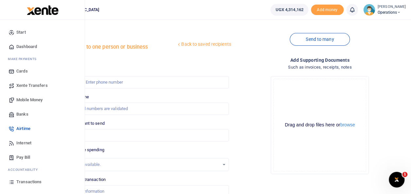
click at [37, 100] on span "Mobile Money" at bounding box center [29, 100] width 26 height 7
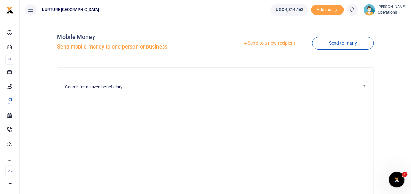
click at [257, 42] on link "Send to a new recipient" at bounding box center [269, 44] width 85 height 12
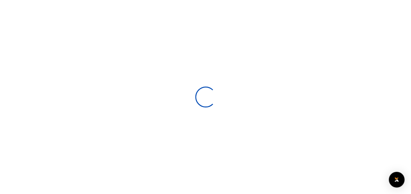
select select
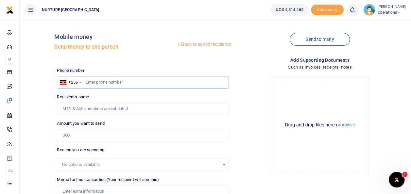
click at [93, 83] on input "text" at bounding box center [143, 82] width 172 height 12
paste input "785846455"
type input "785846455"
click at [87, 108] on input "Recipient's name" at bounding box center [143, 109] width 172 height 12
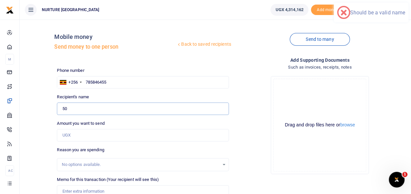
type input "5"
click at [88, 138] on input "Amount you want to send" at bounding box center [143, 135] width 172 height 12
click at [88, 138] on input "500,000" at bounding box center [143, 135] width 172 height 12
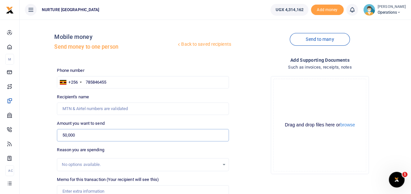
type input "50,000"
click at [84, 81] on input "785846455" at bounding box center [143, 82] width 172 height 12
type input "Hassan Ssekajjugo"
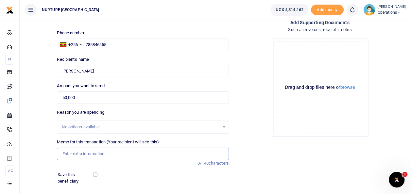
click at [84, 153] on input "Memo for this transaction (Your recipient will see this)" at bounding box center [143, 154] width 172 height 12
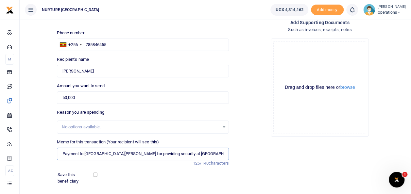
click at [65, 152] on input "Payment to LDU Nansana West 1A ward for providing security at Nurture Africa he…" at bounding box center [143, 154] width 172 height 12
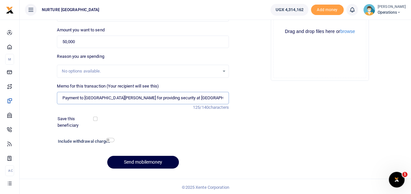
scroll to position [94, 0]
click at [125, 97] on input "Payment to LDU Nansana West 1A ward for providing security at Nurture Africa he…" at bounding box center [143, 98] width 172 height 12
click at [130, 97] on input "Payment to LDU Nansana West 11A ward for providing security at Nurture Africa h…" at bounding box center [143, 98] width 172 height 12
type input "Payment to LDU Nansana West 11B ward for providing security at Nurture Africa h…"
click at [143, 160] on button "Send mobilemoney" at bounding box center [143, 162] width 72 height 13
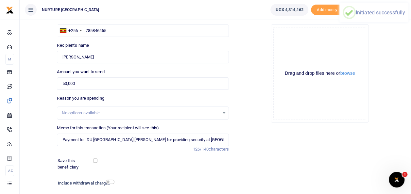
scroll to position [95, 0]
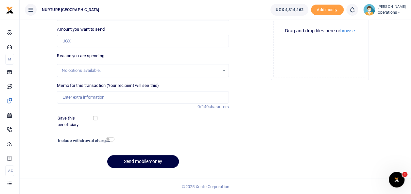
click at [79, 124] on label "Save this beneficiary" at bounding box center [76, 121] width 37 height 13
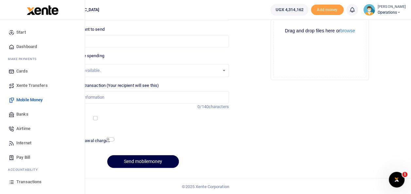
click at [26, 131] on span "Airtime" at bounding box center [23, 129] width 14 height 7
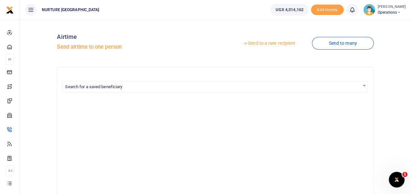
click at [263, 44] on link "Send to a new recipient" at bounding box center [269, 44] width 85 height 12
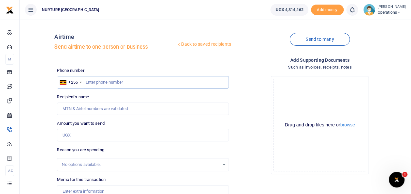
click at [108, 82] on input "text" at bounding box center [143, 82] width 172 height 12
type input "0779276488"
type input "[PERSON_NAME]"
type input "0779276488"
click at [100, 140] on input "Amount you want to send" at bounding box center [143, 135] width 172 height 12
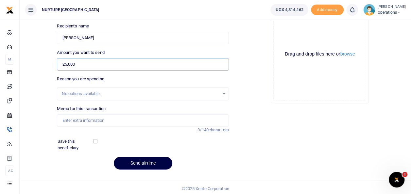
scroll to position [73, 0]
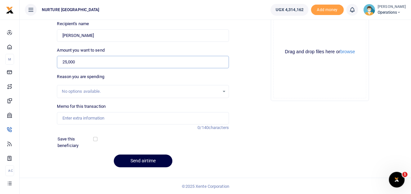
type input "25,000"
click at [86, 121] on input "Memo for this transaction" at bounding box center [143, 118] width 172 height 12
type input "OCtober airtime and data payment HFCM staff team"
click at [138, 162] on button "Send airtime" at bounding box center [143, 161] width 59 height 13
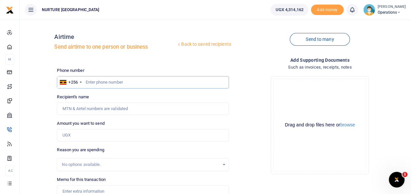
click at [110, 82] on input "text" at bounding box center [143, 82] width 172 height 12
type input "0751549984"
click at [92, 137] on input "Amount you want to send" at bounding box center [143, 135] width 172 height 12
type input "2,5000"
type input "Tolofisa Nalubega"
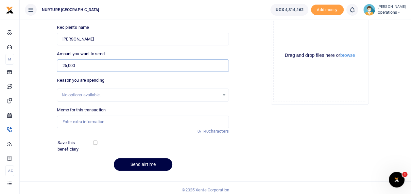
scroll to position [73, 0]
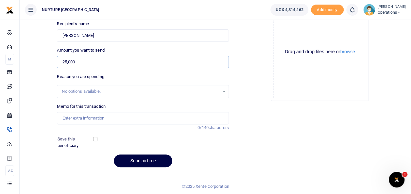
type input "25,000"
click at [100, 115] on input "Memo for this transaction" at bounding box center [143, 118] width 172 height 12
click at [175, 118] on input "September airtime and data payment for YEP administrator" at bounding box center [143, 118] width 172 height 12
type input "September airtime and data payment for HFCM Staff team"
click at [148, 160] on button "Send airtime" at bounding box center [143, 161] width 59 height 13
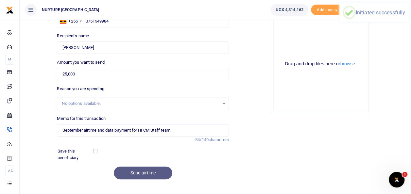
scroll to position [0, 0]
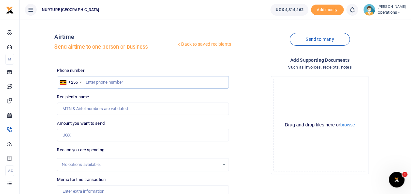
click at [103, 83] on input "text" at bounding box center [143, 82] width 172 height 12
type input "0753066375"
click at [83, 138] on input "Amount you want to send" at bounding box center [143, 135] width 172 height 12
type input "20,000"
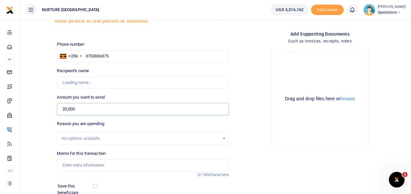
type input "[PERSON_NAME]"
type input "20,000"
click at [89, 165] on input "Memo for this transaction" at bounding box center [143, 165] width 172 height 12
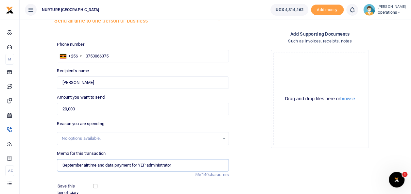
click at [177, 165] on input "September airtime and data payment for YEP administrator" at bounding box center [143, 165] width 172 height 12
type input "September airtime and data payment for HFCM Staff team"
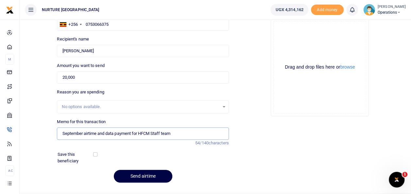
scroll to position [62, 0]
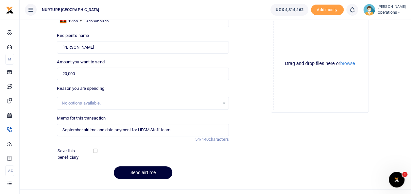
click at [147, 173] on button "Send airtime" at bounding box center [143, 173] width 59 height 13
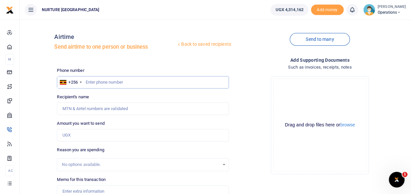
click at [112, 82] on input "text" at bounding box center [143, 82] width 172 height 12
type input "0773116070"
type input "Stella Nangobi"
type input "0773116070"
click at [89, 136] on input "Amount you want to send" at bounding box center [143, 135] width 172 height 12
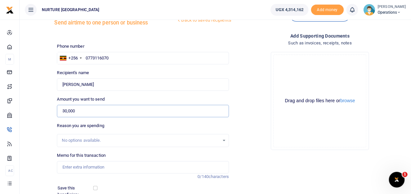
scroll to position [31, 0]
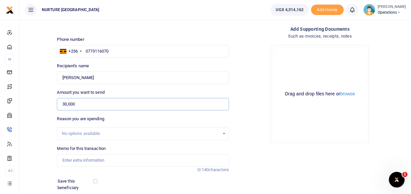
type input "30,000"
click at [83, 164] on input "Memo for this transaction" at bounding box center [143, 160] width 172 height 12
type input "OCtober airtime and data payment HFCM staff team"
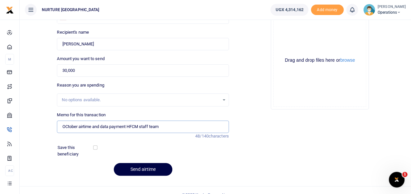
scroll to position [73, 0]
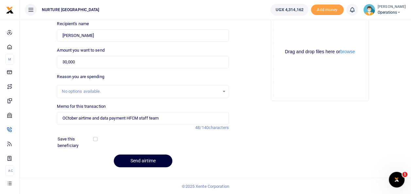
click at [141, 160] on button "Send airtime" at bounding box center [143, 161] width 59 height 13
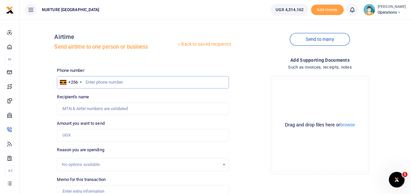
click at [124, 83] on input "text" at bounding box center [143, 82] width 172 height 12
type input "752228974"
click at [94, 140] on input "Amount you want to send" at bounding box center [143, 135] width 172 height 12
type input "[PERSON_NAME]"
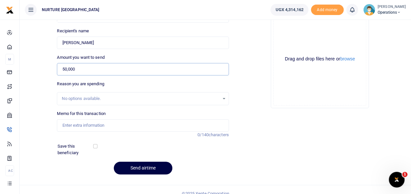
scroll to position [73, 0]
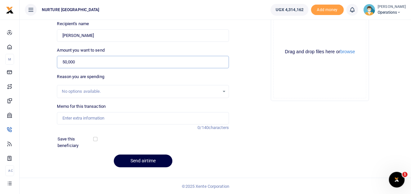
type input "50,000"
click at [80, 115] on input "Memo for this transaction" at bounding box center [143, 118] width 172 height 12
type input "OCtober airtime and data payment HFCM staff team"
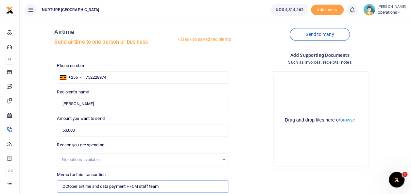
scroll to position [5, 0]
click at [116, 78] on input "752228974" at bounding box center [143, 78] width 172 height 12
type input "752229874"
type input "Moses Nuwagaba"
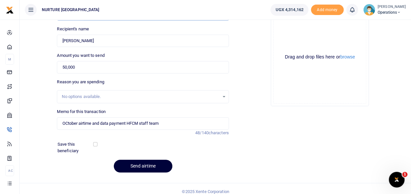
type input "752229874"
click at [148, 165] on button "Send airtime" at bounding box center [143, 166] width 59 height 13
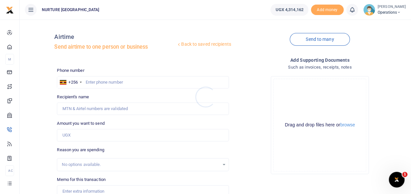
click at [114, 82] on div at bounding box center [205, 97] width 411 height 194
click at [108, 82] on input "text" at bounding box center [143, 82] width 172 height 12
type input "0751856129"
click at [86, 139] on input "Amount you want to send" at bounding box center [143, 135] width 172 height 12
type input "Elia Sabiiti"
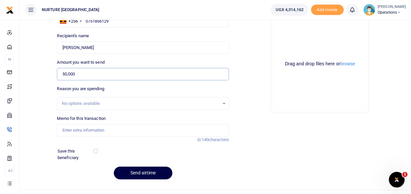
scroll to position [62, 0]
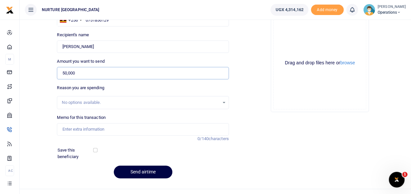
type input "50,000"
click at [72, 132] on input "Memo for this transaction" at bounding box center [143, 129] width 172 height 12
type input "OCtober airtime and data payment HFCM staff team"
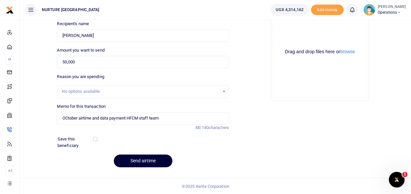
click at [153, 161] on button "Send airtime" at bounding box center [143, 161] width 59 height 13
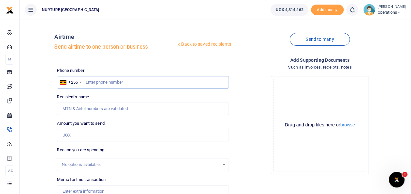
click at [91, 82] on input "text" at bounding box center [143, 82] width 172 height 12
type input "0752612624"
click at [80, 136] on input "Amount you want to send" at bounding box center [143, 135] width 172 height 12
type input "250,000"
type input "[PERSON_NAME]"
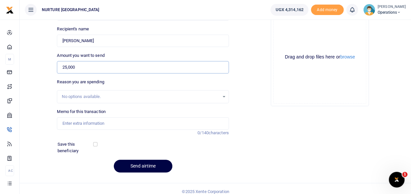
scroll to position [69, 0]
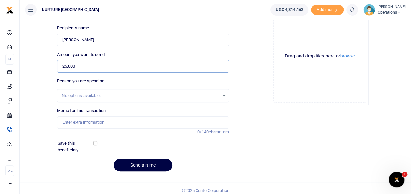
type input "25,000"
click at [87, 120] on input "Memo for this transaction" at bounding box center [143, 123] width 172 height 12
type input "OCtober airtime and data payment HFCM staff team"
click at [140, 166] on button "Send airtime" at bounding box center [143, 165] width 59 height 13
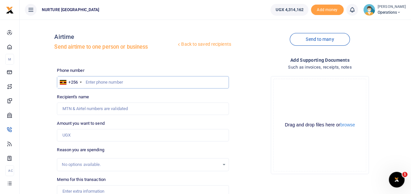
click at [107, 82] on input "text" at bounding box center [143, 82] width 172 height 12
type input "0771255612"
type input "Florence Namuli"
type input "0771255612"
click at [89, 136] on input "Amount you want to send" at bounding box center [143, 135] width 172 height 12
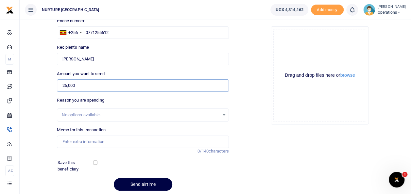
scroll to position [56, 0]
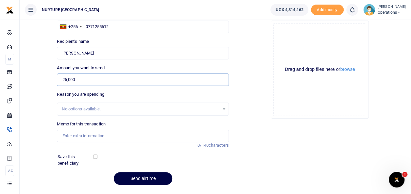
type input "25,000"
click at [81, 135] on input "Memo for this transaction" at bounding box center [143, 136] width 172 height 12
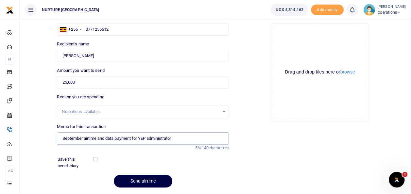
scroll to position [53, 0]
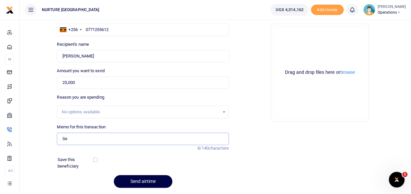
type input "S"
type input "OCtober airtime and data payment HFCM staff team"
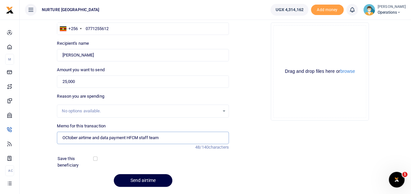
scroll to position [73, 0]
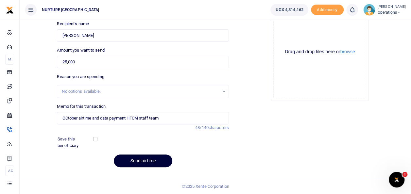
click at [142, 160] on button "Send airtime" at bounding box center [143, 161] width 59 height 13
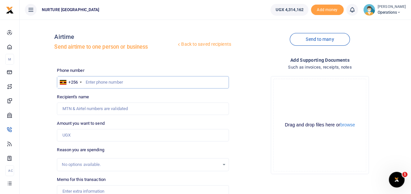
click at [104, 81] on input "text" at bounding box center [143, 82] width 172 height 12
type input "0740367346"
click at [91, 137] on input "Amount you want to send" at bounding box center [143, 135] width 172 height 12
type input "30,000"
type input "[PERSON_NAME]"
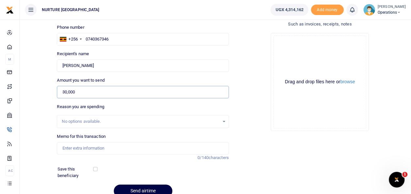
scroll to position [44, 0]
type input "30,000"
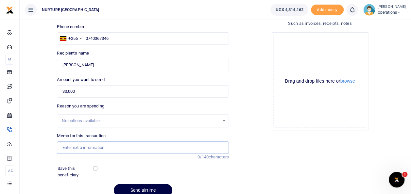
click at [87, 151] on input "Memo for this transaction" at bounding box center [143, 148] width 172 height 12
type input "OCtober airtime and data payment HFCM staff team"
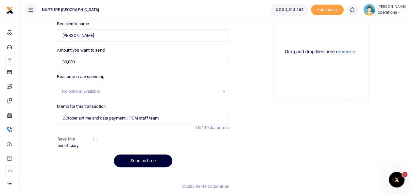
click at [147, 160] on button "Send airtime" at bounding box center [143, 161] width 59 height 13
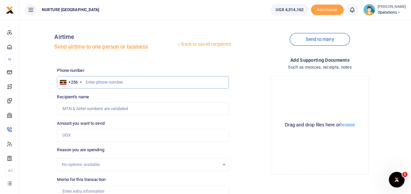
click at [96, 83] on input "text" at bounding box center [143, 82] width 172 height 12
type input "781238206"
type input "[PERSON_NAME]"
type input "781238206"
click at [84, 139] on input "Amount you want to send" at bounding box center [143, 135] width 172 height 12
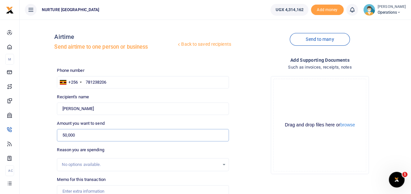
scroll to position [31, 0]
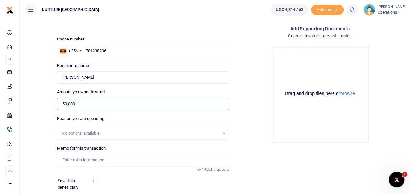
type input "50,000"
click at [94, 154] on input "Memo for this transaction" at bounding box center [143, 160] width 172 height 12
type input "OCtober airtime and data payment HFCM staff team"
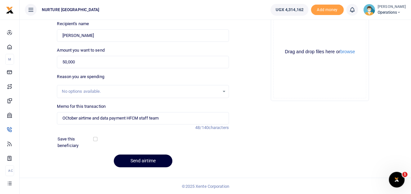
click at [139, 162] on button "Send airtime" at bounding box center [143, 161] width 59 height 13
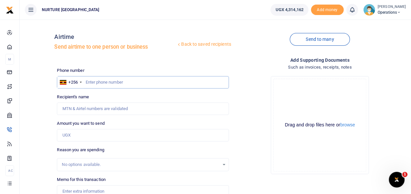
click at [120, 87] on input "text" at bounding box center [143, 82] width 172 height 12
type input "0784010049"
type input "Michael Ainebyona"
type input "0784010049"
click at [88, 140] on input "Amount you want to send" at bounding box center [143, 135] width 172 height 12
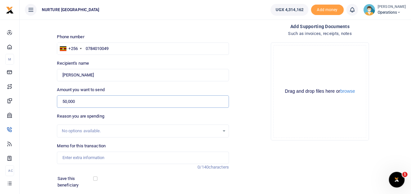
scroll to position [40, 0]
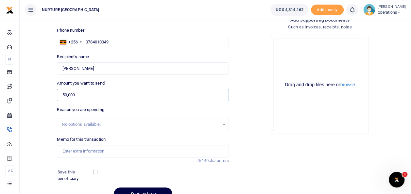
type input "50,000"
click at [84, 149] on input "Memo for this transaction" at bounding box center [143, 151] width 172 height 12
type input "OCtober airtime and data payment HFCM staff team"
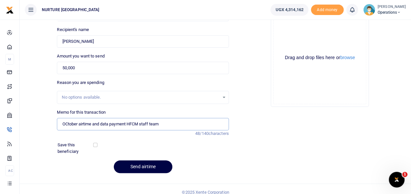
scroll to position [73, 0]
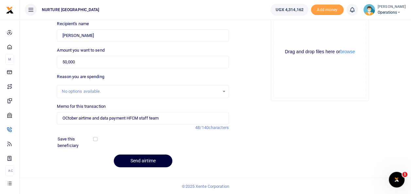
click at [148, 161] on button "Send airtime" at bounding box center [143, 161] width 59 height 13
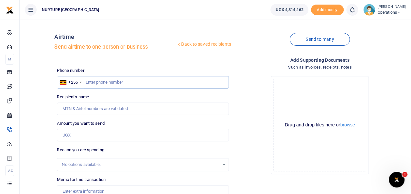
click at [102, 82] on input "text" at bounding box center [143, 82] width 172 height 12
type input "701334596"
type input "[PERSON_NAME]"
type input "701334596"
click at [87, 132] on input "Amount you want to send" at bounding box center [143, 135] width 172 height 12
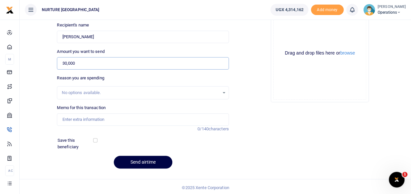
scroll to position [73, 0]
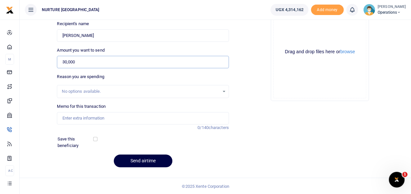
type input "30,000"
click at [94, 117] on input "Memo for this transaction" at bounding box center [143, 118] width 172 height 12
type input "OCtober airtime and data payment HFCM staff team"
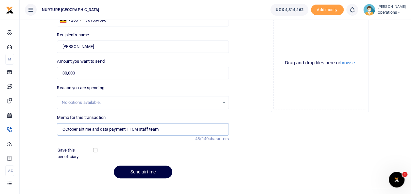
scroll to position [63, 0]
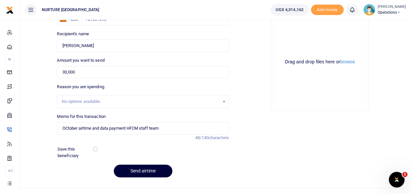
click at [154, 174] on button "Send airtime" at bounding box center [143, 171] width 59 height 13
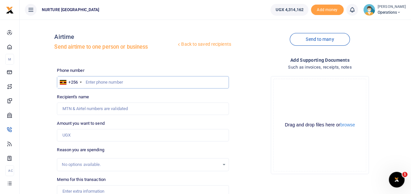
click at [100, 81] on input "text" at bounding box center [143, 82] width 172 height 12
click at [108, 82] on input "text" at bounding box center [143, 82] width 172 height 12
type input "8"
type input "0753066375"
click at [89, 138] on input "Amount you want to send" at bounding box center [143, 135] width 172 height 12
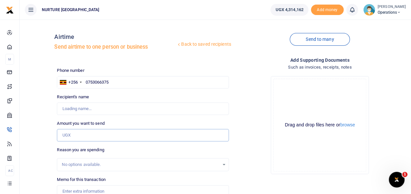
type input "[PERSON_NAME]"
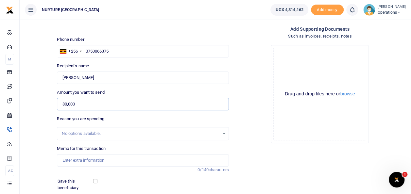
type input "80,000"
click at [78, 162] on input "Memo for this transaction" at bounding box center [143, 160] width 172 height 12
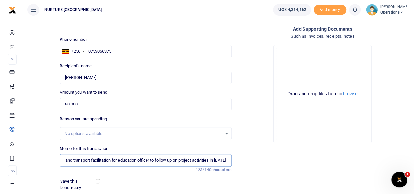
scroll to position [71, 0]
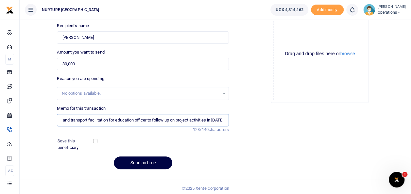
type input "Payment for subsistence and transport facilitation for education officer to fol…"
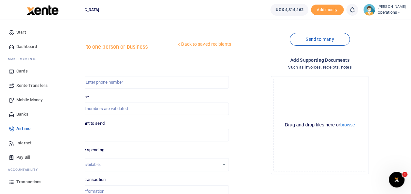
click at [28, 103] on span "Mobile Money" at bounding box center [29, 100] width 26 height 7
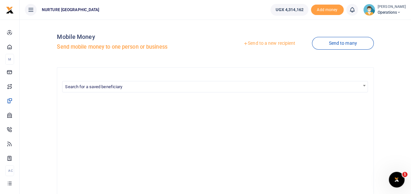
click at [272, 42] on link "Send to a new recipient" at bounding box center [269, 44] width 85 height 12
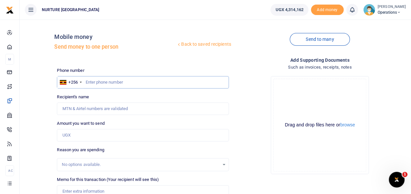
click at [108, 81] on input "text" at bounding box center [143, 82] width 172 height 12
type input "0753066375"
click at [94, 136] on input "Amount you want to send" at bounding box center [143, 135] width 172 height 12
type input "80"
type input "[PERSON_NAME]"
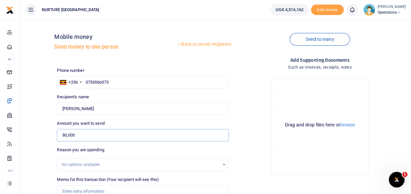
type input "80,000"
click at [51, 170] on div "Back to saved recipients Mobile money Send money to one person Send to many Pho…" at bounding box center [215, 146] width 387 height 243
click at [29, 120] on div "Back to saved recipients Mobile money Send money to one person Send to many Pho…" at bounding box center [215, 146] width 387 height 243
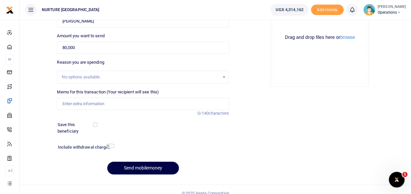
scroll to position [95, 0]
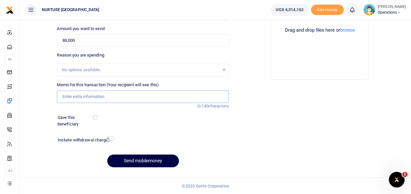
click at [82, 100] on input "Memo for this transaction (Your recipient will see this)" at bounding box center [143, 97] width 172 height 12
type input "Payment for subsistence and transport facilitation for education officer to fol…"
click at [106, 138] on input "checkbox" at bounding box center [110, 139] width 9 height 4
checkbox input "true"
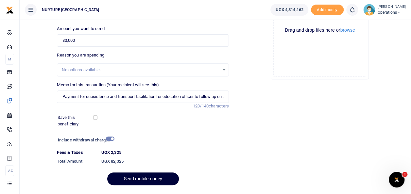
click at [135, 179] on button "Send mobilemoney" at bounding box center [143, 179] width 72 height 13
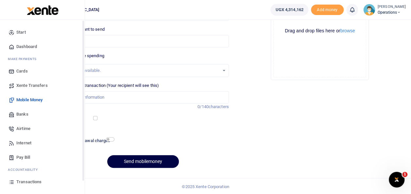
click at [27, 183] on span "Transactions" at bounding box center [28, 182] width 25 height 7
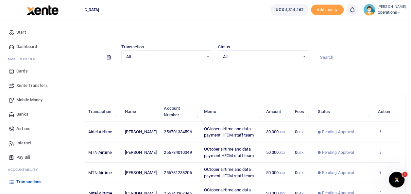
click at [30, 101] on span "Mobile Money" at bounding box center [29, 100] width 26 height 7
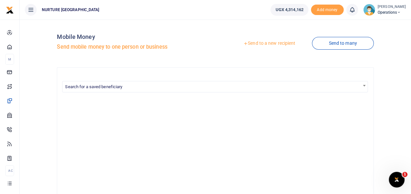
click at [255, 44] on link "Send to a new recipient" at bounding box center [269, 44] width 85 height 12
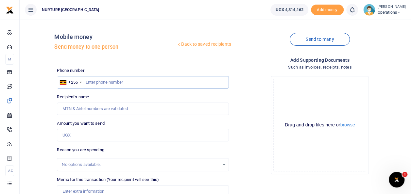
click at [116, 81] on input "text" at bounding box center [143, 82] width 172 height 12
type input "0752612624"
click at [89, 136] on input "Amount you want to send" at bounding box center [143, 135] width 172 height 12
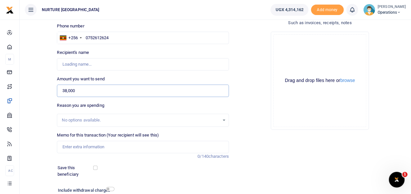
type input "38,000"
click at [85, 145] on input "Memo for this transaction (Your recipient will see this)" at bounding box center [143, 147] width 172 height 12
type input "Payment for"
type input "Florence Namuli"
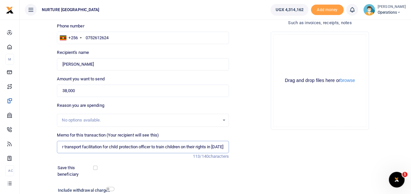
scroll to position [95, 0]
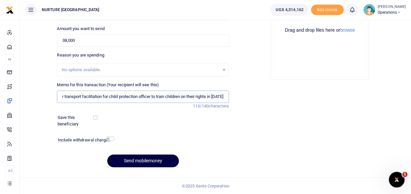
type input "Payment for transport facilitation for child protection officer to train childr…"
click at [112, 137] on input "checkbox" at bounding box center [110, 139] width 9 height 4
checkbox input "true"
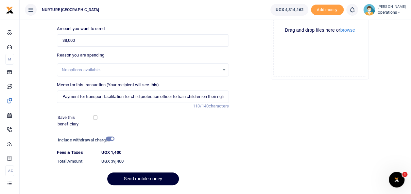
click at [137, 175] on button "Send mobilemoney" at bounding box center [143, 179] width 72 height 13
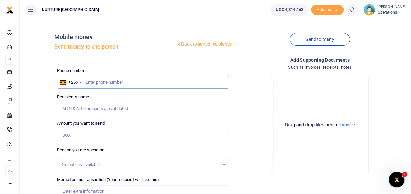
click at [107, 84] on input "text" at bounding box center [143, 82] width 172 height 12
type input "0751856129"
click at [77, 137] on input "Amount you want to send" at bounding box center [143, 135] width 172 height 12
type input "Elia Sabiiti"
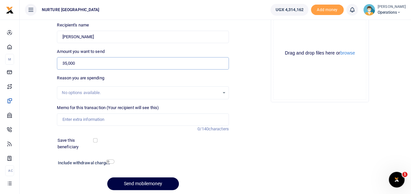
scroll to position [72, 0]
type input "35,000"
click at [84, 120] on input "Memo for this transaction (Your recipient will see this)" at bounding box center [143, 119] width 172 height 12
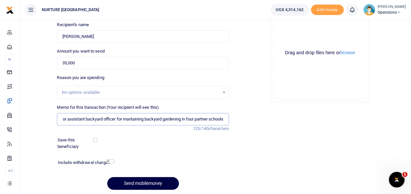
scroll to position [0, 69]
type input "Payment for transport facilitation for assistant backyard officer for mantainin…"
drag, startPoint x: 132, startPoint y: 121, endPoint x: 155, endPoint y: 22, distance: 101.4
click at [155, 22] on div "Recipient's name Found Name is required." at bounding box center [143, 32] width 172 height 21
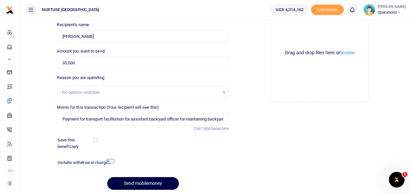
click at [110, 160] on input "checkbox" at bounding box center [110, 161] width 9 height 4
checkbox input "true"
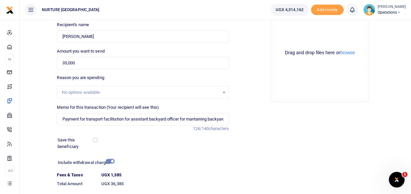
scroll to position [113, 0]
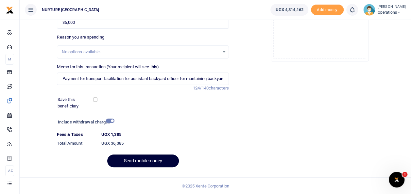
click at [157, 159] on button "Send mobilemoney" at bounding box center [143, 161] width 72 height 13
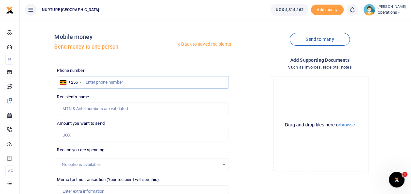
click at [109, 82] on input "text" at bounding box center [143, 82] width 172 height 12
type input "0757017978"
click at [85, 136] on input "Amount you want to send" at bounding box center [143, 135] width 172 height 12
type input "Robinah Babirye"
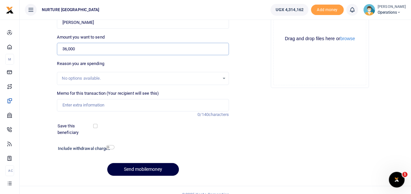
scroll to position [95, 0]
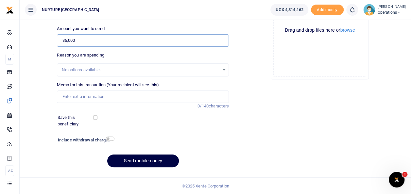
type input "36,000"
click at [87, 95] on input "Memo for this transaction (Your recipient will see this)" at bounding box center [143, 97] width 172 height 12
type input "Payment for refreshments for training ten teachers on basic first aid"
click at [109, 139] on input "checkbox" at bounding box center [110, 139] width 9 height 4
checkbox input "true"
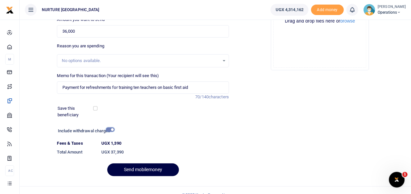
scroll to position [113, 0]
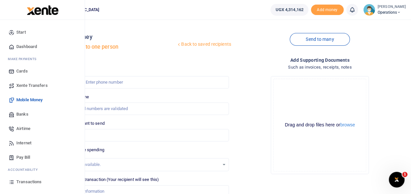
click at [29, 182] on span "Transactions" at bounding box center [28, 182] width 25 height 7
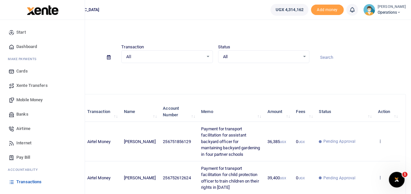
click at [30, 183] on span "Transactions" at bounding box center [28, 182] width 25 height 7
click at [33, 100] on span "Mobile Money" at bounding box center [29, 100] width 26 height 7
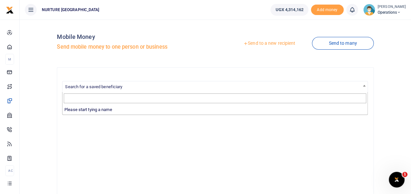
click at [103, 83] on span "Search for a saved beneficiary" at bounding box center [215, 87] width 305 height 10
click at [268, 43] on link "Send to a new recipient" at bounding box center [269, 44] width 85 height 12
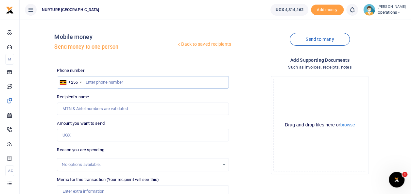
click at [97, 82] on input "text" at bounding box center [143, 82] width 172 height 12
type input "0757017978"
click at [88, 139] on input "Amount you want to send" at bounding box center [143, 135] width 172 height 12
type input "36"
type input "[PERSON_NAME]"
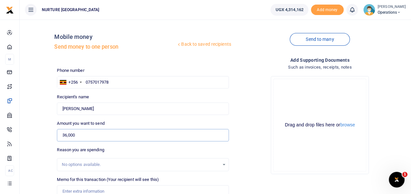
scroll to position [23, 0]
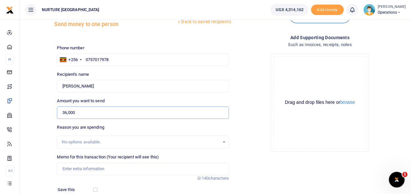
type input "36,000"
click at [80, 168] on input "Memo for this transaction (Your recipient will see this)" at bounding box center [143, 169] width 172 height 12
type input "Payment for refreshments for training ten teachers on basic first aid"
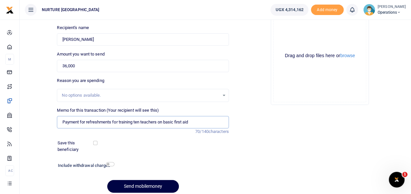
scroll to position [95, 0]
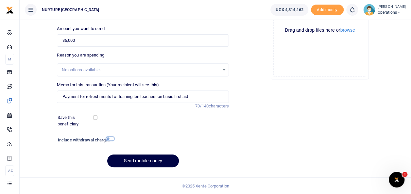
click at [113, 139] on input "checkbox" at bounding box center [110, 139] width 9 height 4
checkbox input "true"
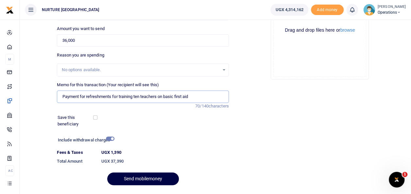
click at [194, 95] on input "Payment for refreshments for training ten teachers on basic first aid" at bounding box center [143, 97] width 172 height 12
type input "Payment for refreshments for training ten teachers on basic first aid and fire …"
click at [140, 179] on button "Send mobilemoney" at bounding box center [143, 179] width 72 height 13
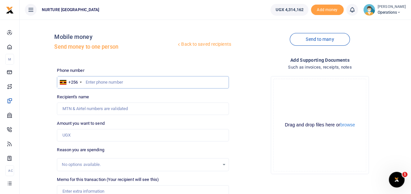
click at [98, 85] on input "text" at bounding box center [143, 82] width 172 height 12
type input "0"
type input "757017978"
click at [87, 136] on input "Amount you want to send" at bounding box center [143, 135] width 172 height 12
type input "2"
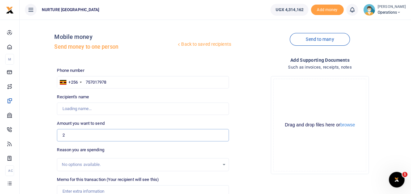
type input "[PERSON_NAME]"
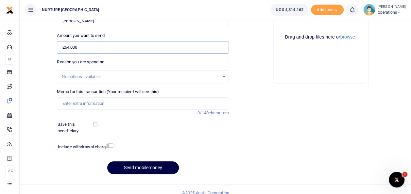
scroll to position [90, 0]
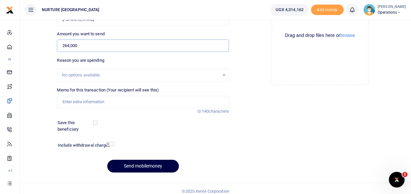
type input "264,000"
click at [83, 104] on input "Memo for this transaction (Your recipient will see this)" at bounding box center [143, 102] width 172 height 12
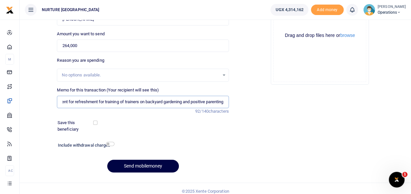
scroll to position [0, 15]
type input "Payment for refreshment for training of trainers on backyard gardening and posi…"
click at [111, 143] on input "checkbox" at bounding box center [110, 144] width 9 height 4
checkbox input "true"
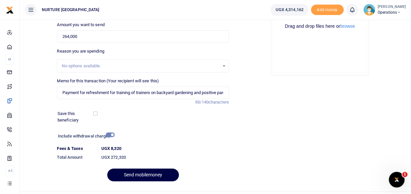
scroll to position [99, 0]
click at [144, 177] on button "Send mobilemoney" at bounding box center [143, 175] width 72 height 13
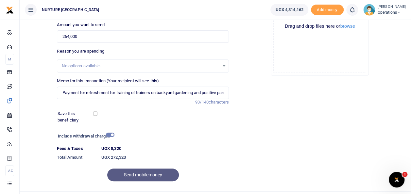
click at [132, 172] on div "Send mobilemoney" at bounding box center [143, 175] width 172 height 13
click at [137, 176] on div "Send mobilemoney" at bounding box center [143, 175] width 172 height 13
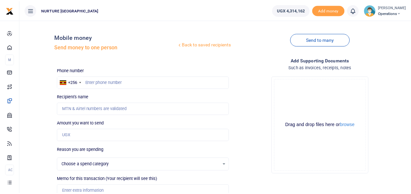
scroll to position [95, 0]
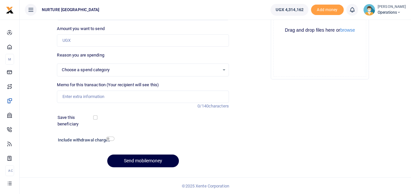
select select
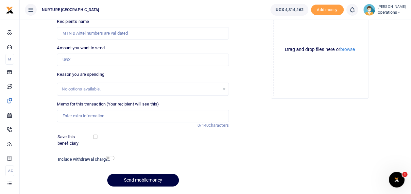
scroll to position [0, 0]
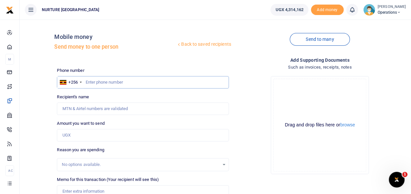
click at [93, 81] on input "text" at bounding box center [143, 82] width 172 height 12
paste input "757036506"
click at [86, 80] on input "757036506" at bounding box center [143, 82] width 172 height 12
click at [85, 82] on input "757036506" at bounding box center [143, 82] width 172 height 12
type input "757036506"
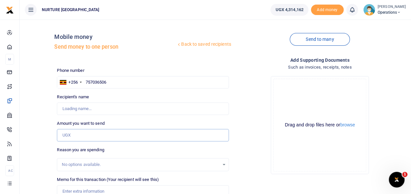
click at [79, 135] on input "Amount you want to send" at bounding box center [143, 135] width 172 height 12
type input "[PERSON_NAME]"
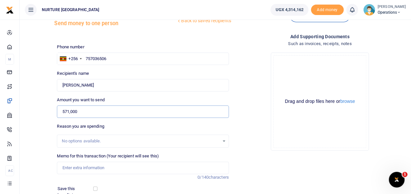
type input "571,000"
click at [85, 170] on input "Memo for this transaction (Your recipient will see this)" at bounding box center [143, 168] width 172 height 12
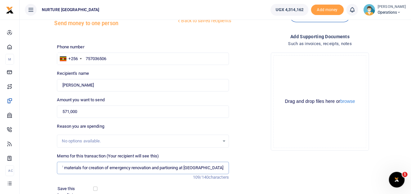
scroll to position [68, 0]
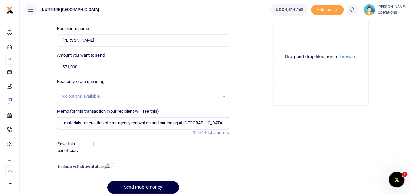
type input "Payment for purchase of materials for creation of emergency renovation and part…"
click at [111, 166] on input "checkbox" at bounding box center [110, 165] width 9 height 4
checkbox input "true"
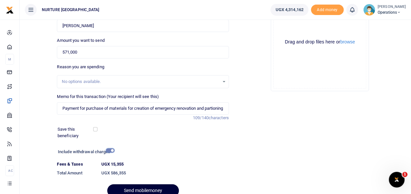
scroll to position [113, 0]
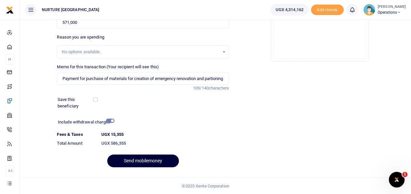
click at [139, 162] on button "Send mobilemoney" at bounding box center [143, 161] width 72 height 13
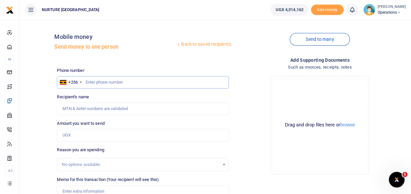
click at [100, 83] on input "text" at bounding box center [143, 82] width 172 height 12
paste input "704547505"
click at [87, 82] on input "704547505" at bounding box center [143, 82] width 172 height 12
click at [86, 82] on input "704547505" at bounding box center [143, 82] width 172 height 12
type input "704547505"
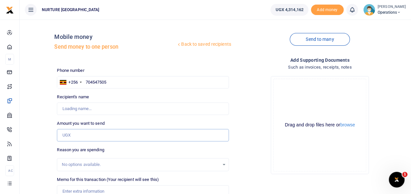
click at [73, 134] on input "Amount you want to send" at bounding box center [143, 135] width 172 height 12
type input "Jockim Mujungu"
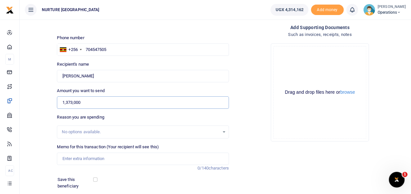
type input "1,373,000"
click at [89, 163] on input "Memo for this transaction (Your recipient will see this)" at bounding box center [143, 159] width 172 height 12
type input "Payment for purchase of materials for creation of emergency renovation and part…"
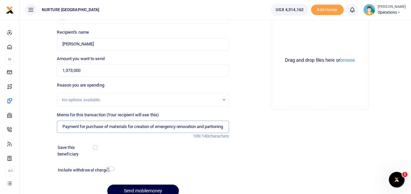
scroll to position [65, 0]
click at [112, 169] on input "checkbox" at bounding box center [110, 169] width 9 height 4
checkbox input "true"
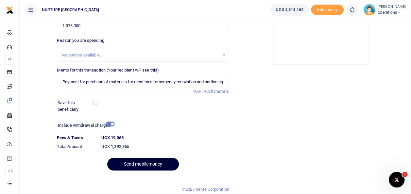
scroll to position [113, 0]
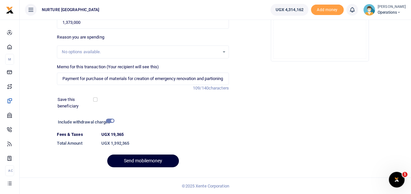
click at [137, 157] on button "Send mobilemoney" at bounding box center [143, 161] width 72 height 13
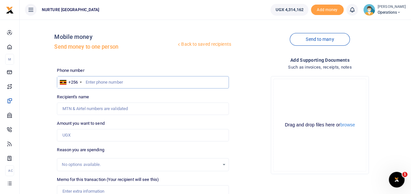
click at [101, 81] on input "text" at bounding box center [143, 82] width 172 height 12
paste input "740542607"
click at [86, 83] on input "740542607" at bounding box center [143, 82] width 172 height 12
type input "740542607"
click at [77, 136] on input "Amount you want to send" at bounding box center [143, 135] width 172 height 12
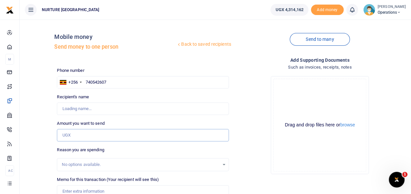
type input "[PERSON_NAME]"
type input "535,500"
click at [84, 111] on input "Found" at bounding box center [143, 109] width 172 height 12
type input "F"
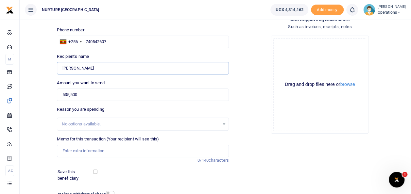
scroll to position [41, 0]
type input "[PERSON_NAME]"
click at [67, 95] on input "535,500" at bounding box center [143, 95] width 172 height 12
type input "545,500"
click at [94, 150] on input "Memo for this transaction (Your recipient will see this)" at bounding box center [143, 151] width 172 height 12
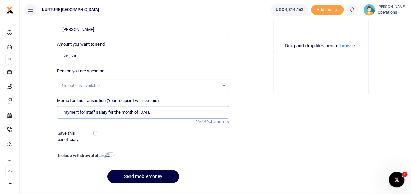
scroll to position [81, 0]
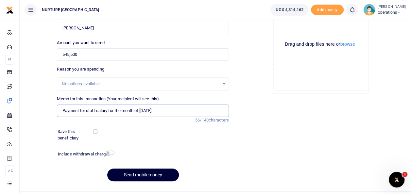
type input "Payment for staff salary for the month of [DATE]"
click at [136, 175] on button "Send mobilemoney" at bounding box center [143, 175] width 72 height 13
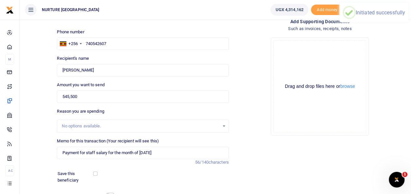
scroll to position [0, 0]
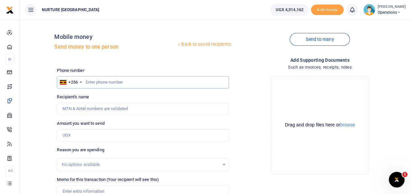
paste input "709435520"
click at [86, 82] on input "709435520" at bounding box center [143, 82] width 172 height 12
type input "709435520"
click at [85, 136] on input "Amount you want to send" at bounding box center [143, 135] width 172 height 12
type input "[PERSON_NAME]"
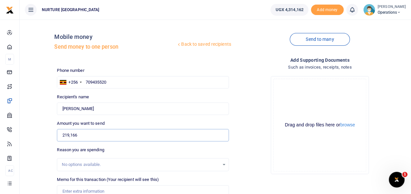
type input "219,166"
click at [111, 108] on input "Found" at bounding box center [143, 109] width 172 height 12
drag, startPoint x: 111, startPoint y: 108, endPoint x: 63, endPoint y: 111, distance: 48.3
click at [63, 111] on input "Found" at bounding box center [143, 109] width 172 height 12
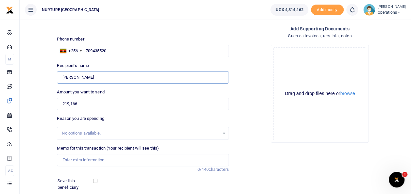
type input "[PERSON_NAME]"
click at [91, 166] on div "Memo for this transaction (Your recipient will see this) Reason is required. 0/…" at bounding box center [142, 159] width 177 height 28
click at [91, 162] on input "Memo for this transaction (Your recipient will see this)" at bounding box center [143, 160] width 172 height 12
type input "Payment for staff salary for the month of [DATE]"
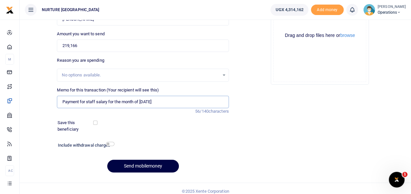
scroll to position [95, 0]
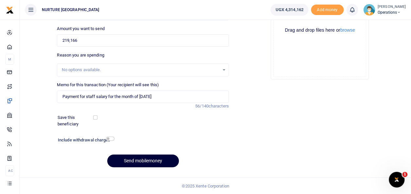
click at [142, 162] on button "Send mobilemoney" at bounding box center [143, 161] width 72 height 13
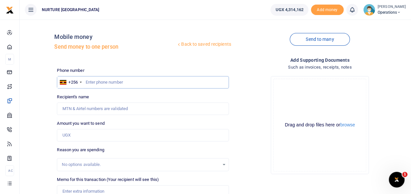
click at [98, 82] on input "text" at bounding box center [143, 82] width 172 height 12
paste input "750915992"
click at [86, 81] on input "750915992" at bounding box center [143, 82] width 172 height 12
type input "750915992"
click at [93, 133] on input "Amount you want to send" at bounding box center [143, 135] width 172 height 12
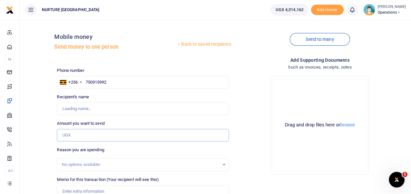
type input "[PERSON_NAME] Nalutaya"
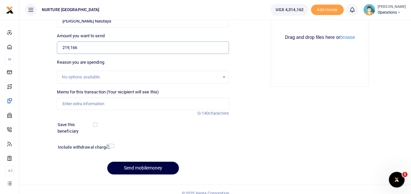
scroll to position [90, 0]
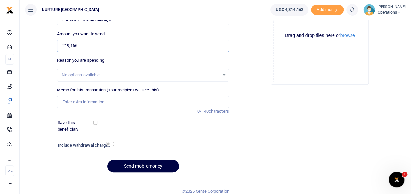
type input "219,166"
click at [105, 100] on input "Memo for this transaction (Your recipient will see this)" at bounding box center [143, 102] width 172 height 12
type input "Payment for staff salary for the month of [DATE]"
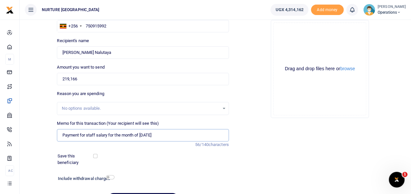
scroll to position [56, 0]
click at [99, 52] on input "Found" at bounding box center [143, 53] width 172 height 12
type input "P"
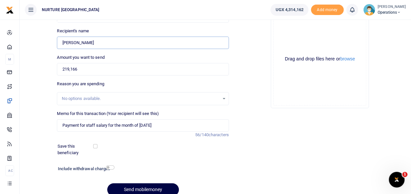
scroll to position [95, 0]
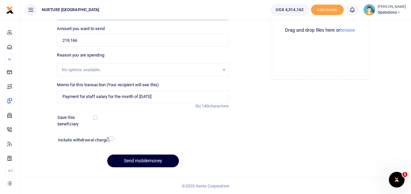
type input "[PERSON_NAME]"
click at [161, 159] on button "Send mobilemoney" at bounding box center [143, 161] width 72 height 13
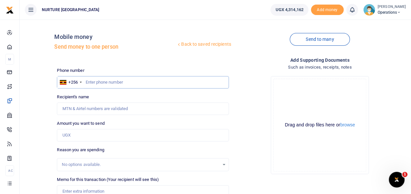
paste input "744250451"
type input "744250451"
click at [85, 137] on input "Amount you want to send" at bounding box center [143, 135] width 172 height 12
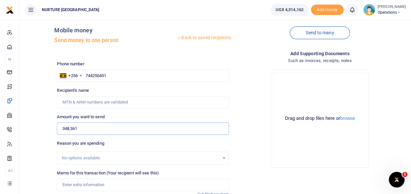
scroll to position [11, 0]
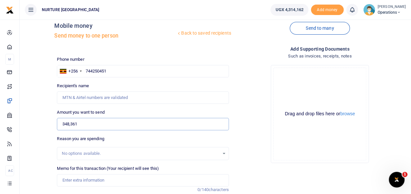
type input "348,361"
click at [86, 71] on input "744250451" at bounding box center [143, 71] width 172 height 12
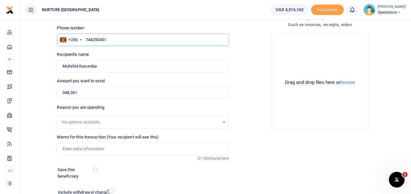
scroll to position [47, 0]
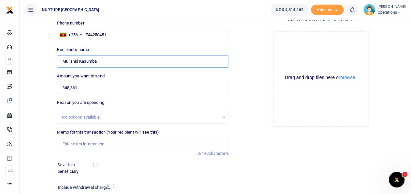
click at [102, 59] on input "Found" at bounding box center [143, 61] width 172 height 12
type input "M"
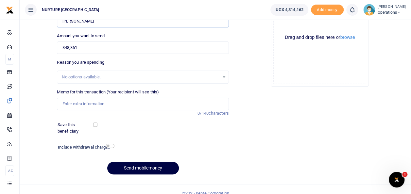
scroll to position [95, 0]
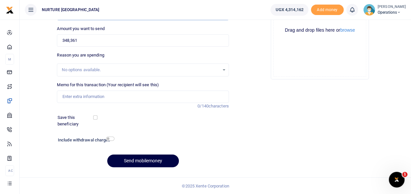
type input "Nakawooya Justin"
click at [105, 101] on input "Memo for this transaction (Your recipient will see this)" at bounding box center [143, 97] width 172 height 12
type input "Payment for staff salary for the month of september 2025"
click at [160, 163] on button "Send mobilemoney" at bounding box center [143, 161] width 72 height 13
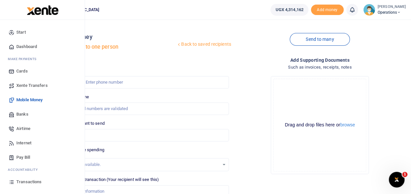
click at [27, 132] on span "Airtime" at bounding box center [23, 129] width 14 height 7
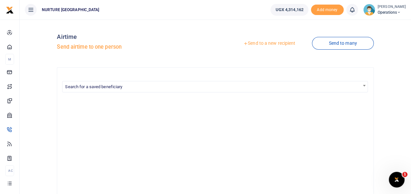
click at [261, 44] on link "Send to a new recipient" at bounding box center [269, 44] width 85 height 12
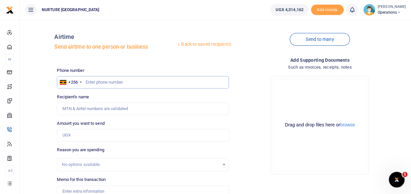
click at [100, 83] on input "text" at bounding box center [143, 82] width 172 height 12
type input "0758258083"
click at [90, 133] on input "Amount you want to send" at bounding box center [143, 135] width 172 height 12
type input "[PERSON_NAME]"
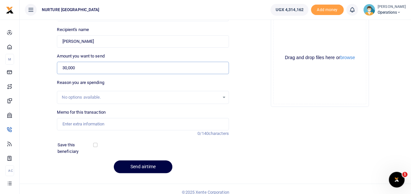
scroll to position [73, 0]
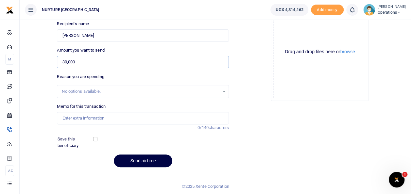
type input "30,000"
click at [85, 116] on input "Memo for this transaction" at bounding box center [143, 118] width 172 height 12
type input "O"
click at [137, 159] on button "Send airtime" at bounding box center [143, 161] width 59 height 13
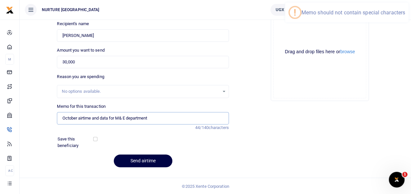
click at [124, 117] on input "October airtime and data for M& E department" at bounding box center [143, 118] width 172 height 12
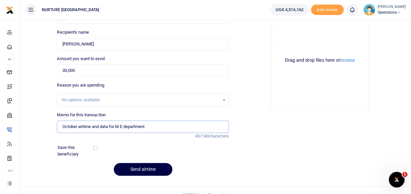
scroll to position [70, 0]
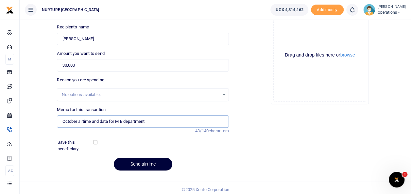
type input "October airtime and data for M E department"
click at [140, 166] on button "Send airtime" at bounding box center [143, 164] width 59 height 13
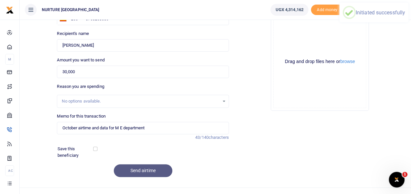
scroll to position [0, 0]
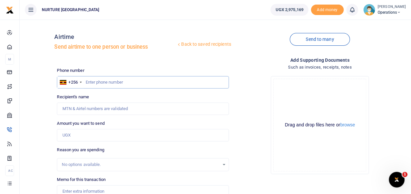
click at [112, 82] on input "text" at bounding box center [143, 82] width 172 height 12
type input "07884651643"
type input "[PERSON_NAME]"
type input "0788465163"
type input "[PERSON_NAME]"
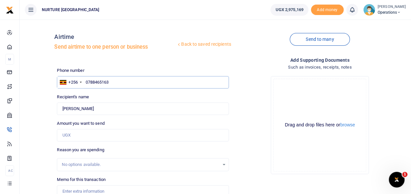
type input "0788465163"
click at [87, 140] on input "Amount you want to send" at bounding box center [143, 135] width 172 height 12
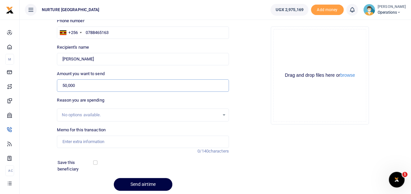
scroll to position [50, 0]
type input "50,000"
click at [73, 142] on input "Memo for this transaction" at bounding box center [143, 142] width 172 height 12
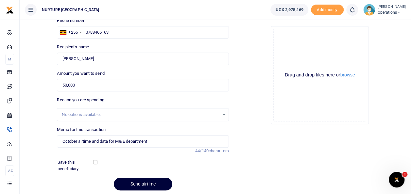
click at [136, 185] on button "Send airtime" at bounding box center [143, 184] width 59 height 13
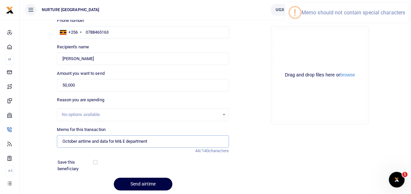
click at [123, 141] on input "October airtime and data for M& E department" at bounding box center [143, 142] width 172 height 12
type input "October airtime and data for M E department"
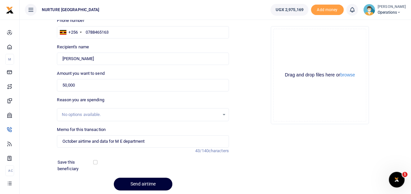
click at [139, 179] on button "Send airtime" at bounding box center [143, 184] width 59 height 13
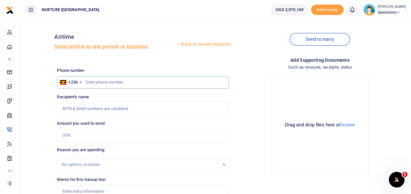
click at [100, 87] on input "text" at bounding box center [143, 82] width 172 height 12
type input "0786607407"
type input "[PERSON_NAME]"
type input "0786607407"
click at [79, 135] on input "Amount you want to send" at bounding box center [143, 135] width 172 height 12
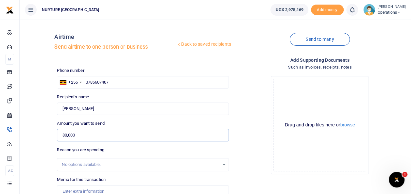
scroll to position [31, 0]
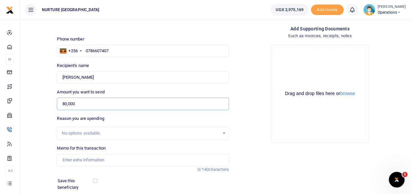
type input "80,000"
click at [82, 160] on input "Memo for this transaction" at bounding box center [143, 160] width 172 height 12
click at [123, 162] on input "October airtime and data for M& E department" at bounding box center [143, 160] width 172 height 12
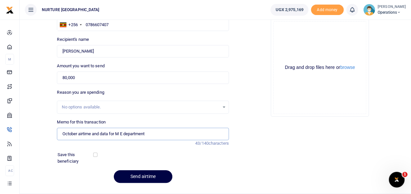
scroll to position [58, 0]
type input "October airtime and data for M E department"
click at [139, 175] on button "Send airtime" at bounding box center [143, 177] width 59 height 13
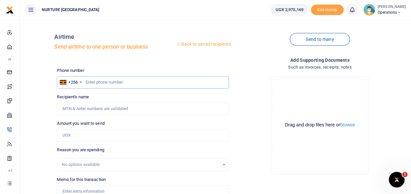
click at [118, 80] on input "text" at bounding box center [143, 82] width 172 height 12
type input "0783057518"
type input "[PERSON_NAME]"
type input "0783057518"
click at [86, 137] on input "Amount you want to send" at bounding box center [143, 135] width 172 height 12
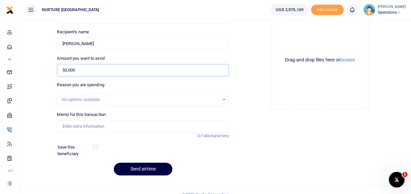
scroll to position [65, 0]
type input "50,000"
click at [113, 46] on input "Found" at bounding box center [143, 43] width 172 height 12
type input "J"
type input "[PERSON_NAME]"
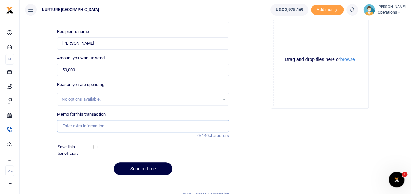
click at [97, 125] on input "Memo for this transaction" at bounding box center [143, 126] width 172 height 12
type input "October airtime and data for M E department"
click at [148, 173] on button "Send airtime" at bounding box center [143, 169] width 59 height 13
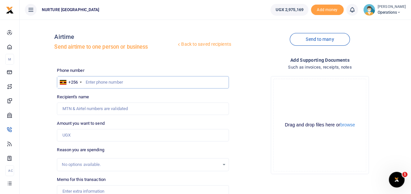
click at [94, 82] on input "text" at bounding box center [143, 82] width 172 height 12
type input "0703348831"
click at [84, 132] on input "Amount you want to send" at bounding box center [143, 135] width 172 height 12
type input "80,000"
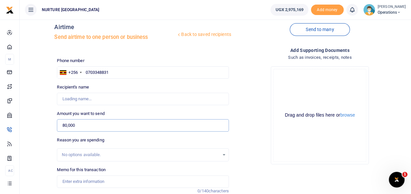
type input "[PERSON_NAME]"
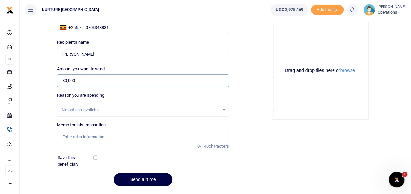
scroll to position [60, 0]
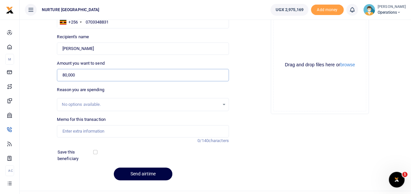
type input "80,000"
click at [89, 134] on input "Memo for this transaction" at bounding box center [143, 131] width 172 height 12
type input "October airtime and data for M E department"
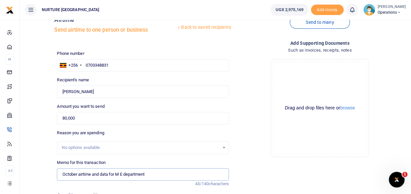
scroll to position [73, 0]
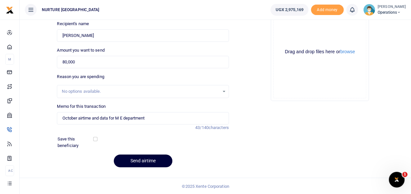
click at [144, 160] on button "Send airtime" at bounding box center [143, 161] width 59 height 13
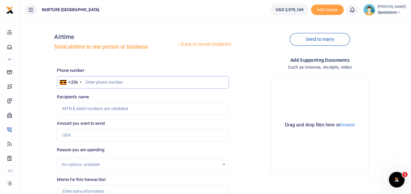
click at [114, 82] on input "text" at bounding box center [143, 82] width 172 height 12
type input "0757858865"
type input "[PERSON_NAME]"
click at [95, 135] on input "Amount you want to send" at bounding box center [143, 135] width 172 height 12
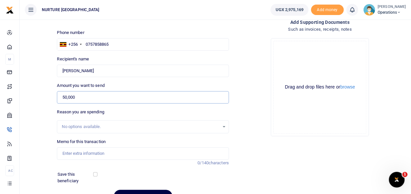
scroll to position [38, 0]
type input "50,000"
click at [94, 72] on input "Found" at bounding box center [143, 71] width 172 height 12
type input "C"
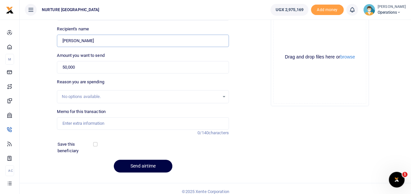
scroll to position [73, 0]
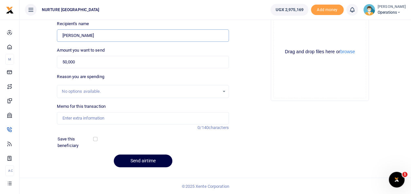
type input "[PERSON_NAME]"
click at [103, 116] on input "Memo for this transaction" at bounding box center [143, 118] width 172 height 12
type input "October airtime and data for M E department"
click at [140, 162] on button "Send airtime" at bounding box center [143, 161] width 59 height 13
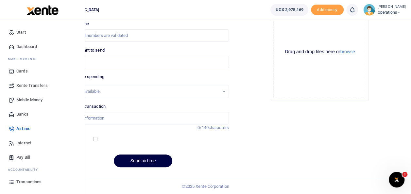
click at [29, 183] on span "Transactions" at bounding box center [28, 182] width 25 height 7
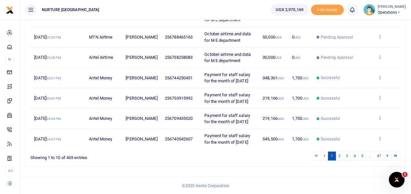
scroll to position [207, 0]
click at [340, 156] on link "2" at bounding box center [340, 156] width 8 height 9
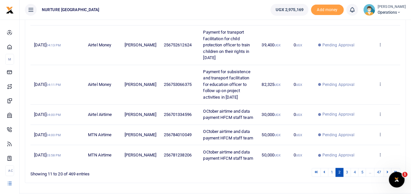
scroll to position [302, 0]
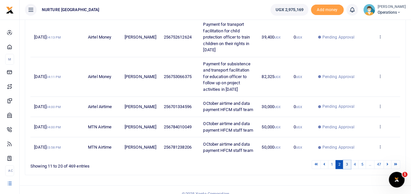
click at [348, 160] on link "3" at bounding box center [347, 164] width 8 height 9
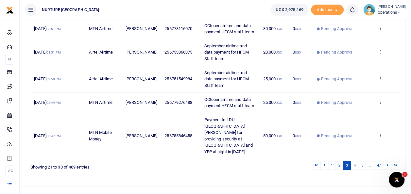
scroll to position [206, 0]
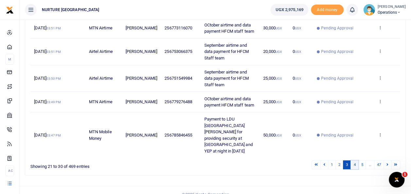
click at [356, 162] on link "4" at bounding box center [355, 165] width 8 height 9
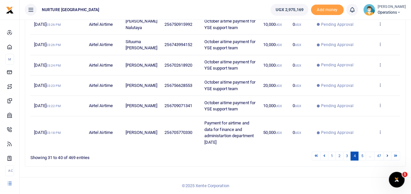
scroll to position [271, 0]
click at [363, 156] on link "5" at bounding box center [362, 156] width 8 height 9
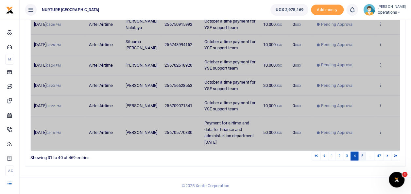
scroll to position [245, 0]
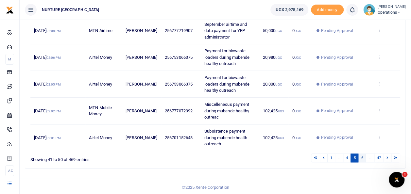
click at [363, 157] on link "6" at bounding box center [362, 158] width 8 height 9
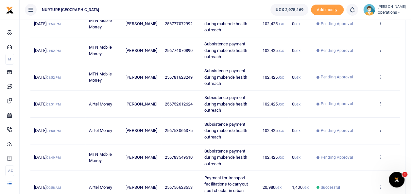
scroll to position [166, 0]
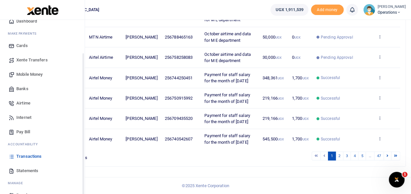
scroll to position [39, 0]
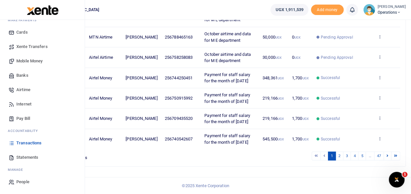
click at [32, 154] on span "Statements" at bounding box center [27, 157] width 22 height 7
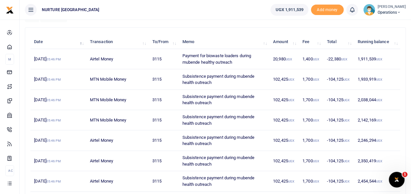
scroll to position [67, 0]
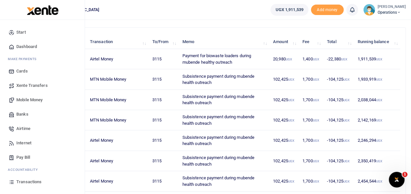
click at [32, 181] on span "Transactions" at bounding box center [28, 182] width 25 height 7
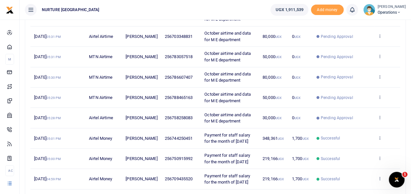
scroll to position [207, 0]
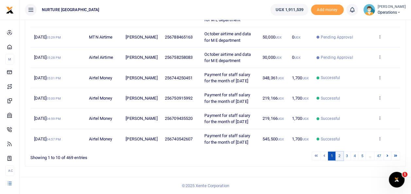
click at [340, 156] on link "2" at bounding box center [340, 156] width 8 height 9
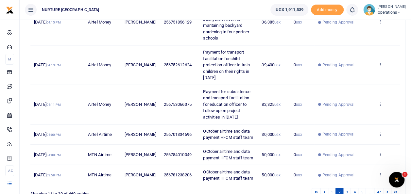
scroll to position [302, 0]
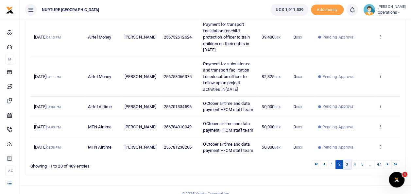
click at [348, 160] on link "3" at bounding box center [347, 164] width 8 height 9
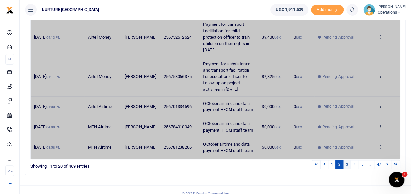
scroll to position [213, 0]
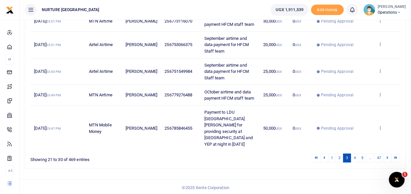
click at [348, 155] on link "3" at bounding box center [347, 158] width 8 height 9
click at [351, 155] on link "3" at bounding box center [347, 158] width 8 height 9
click at [348, 156] on link "3" at bounding box center [347, 158] width 8 height 9
click at [357, 157] on link "4" at bounding box center [355, 158] width 8 height 9
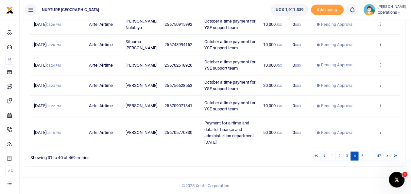
scroll to position [271, 0]
click at [362, 157] on link "5" at bounding box center [362, 156] width 8 height 9
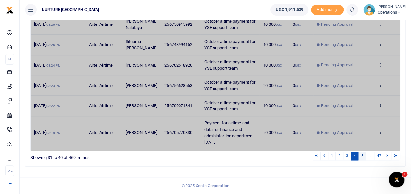
scroll to position [245, 0]
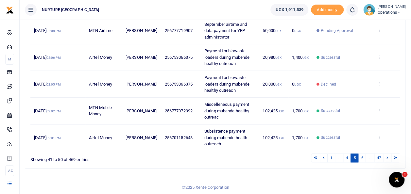
click at [364, 156] on link "6" at bounding box center [362, 158] width 8 height 9
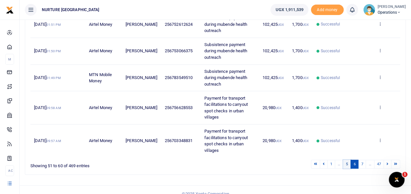
click at [349, 162] on link "5" at bounding box center [347, 164] width 8 height 9
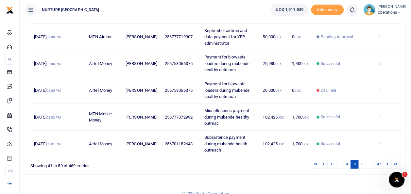
scroll to position [240, 0]
